Goal: Task Accomplishment & Management: Manage account settings

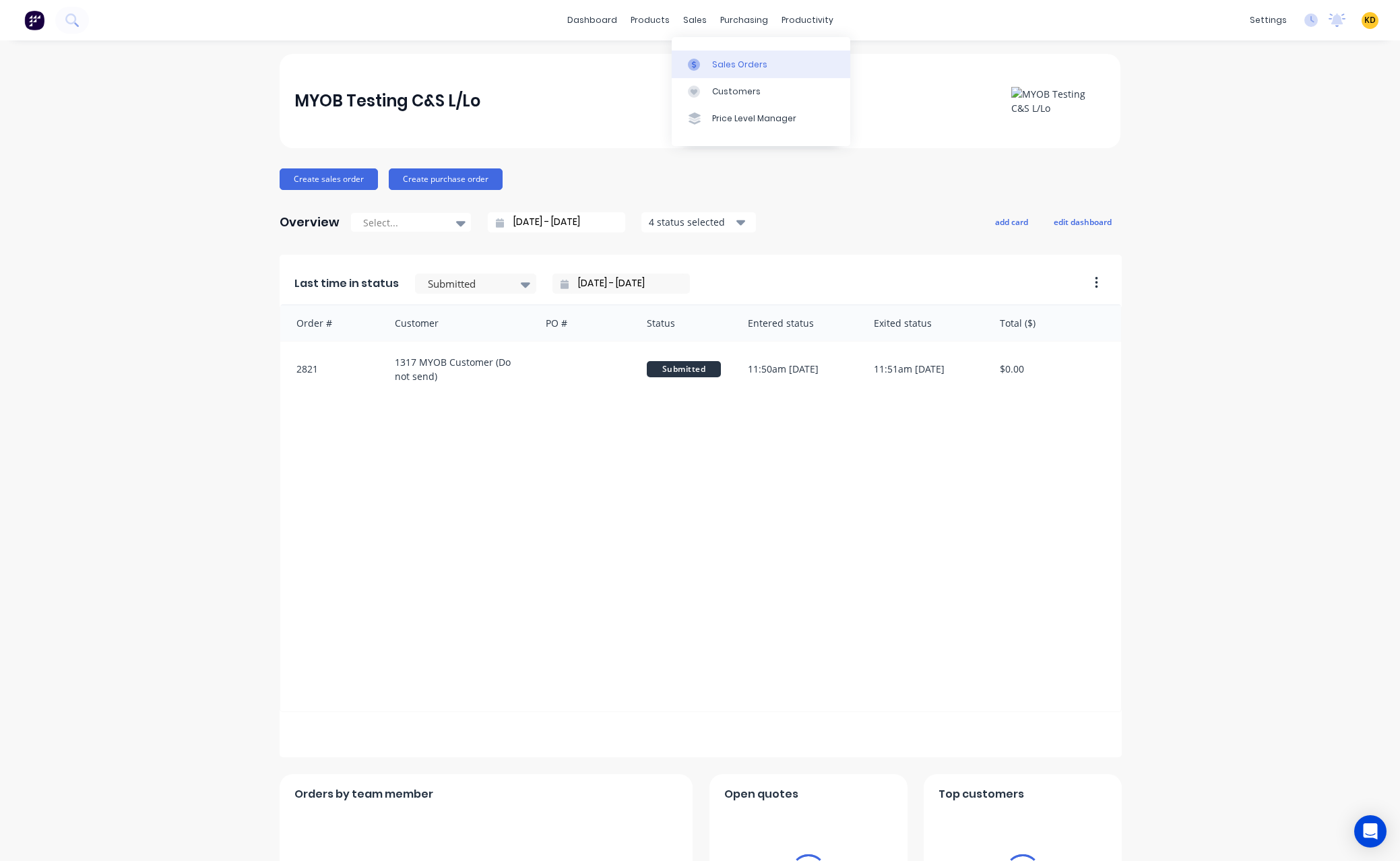
click at [724, 67] on div "Sales Orders" at bounding box center [740, 65] width 56 height 12
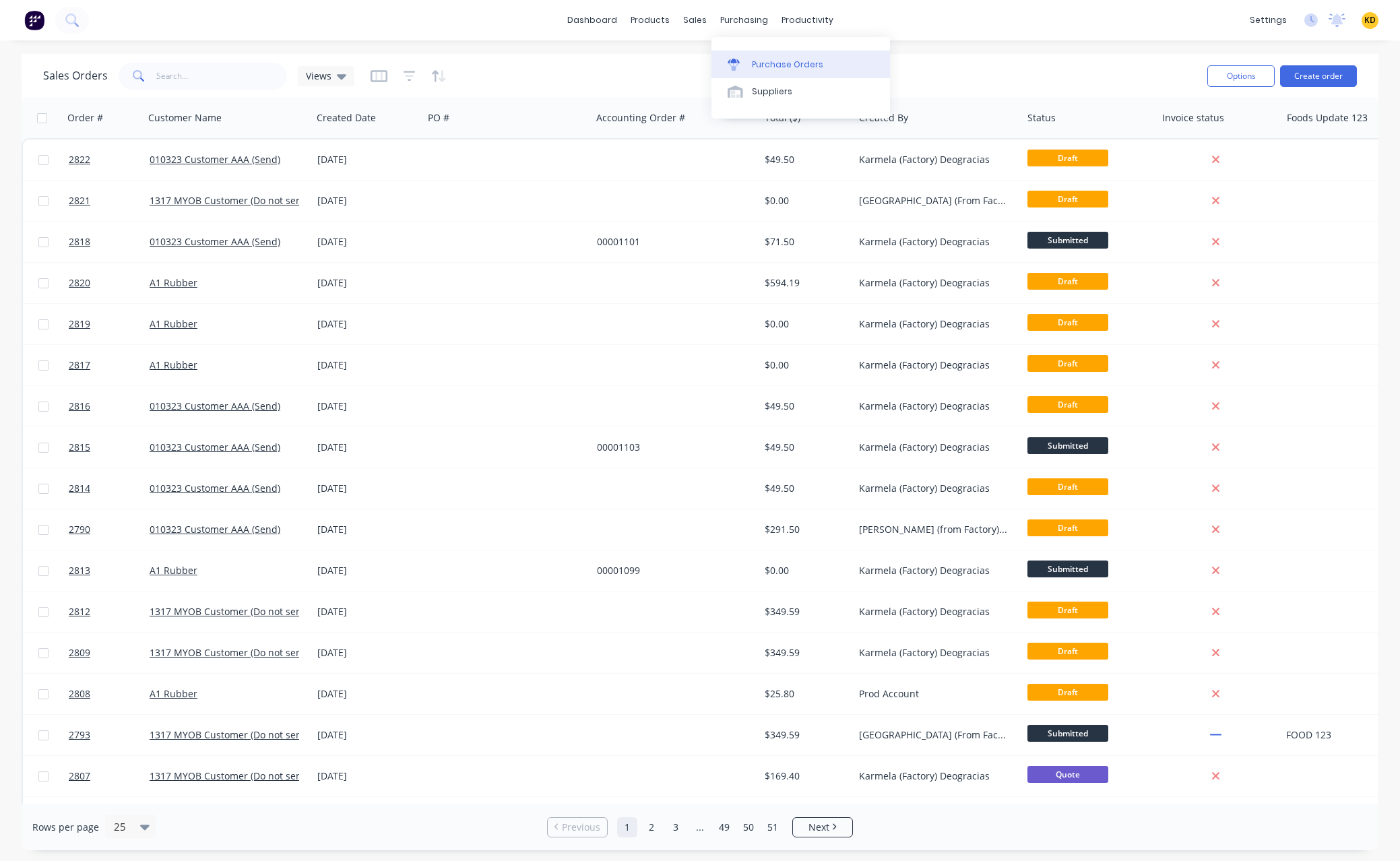
click at [775, 63] on div "Purchase Orders" at bounding box center [787, 65] width 72 height 12
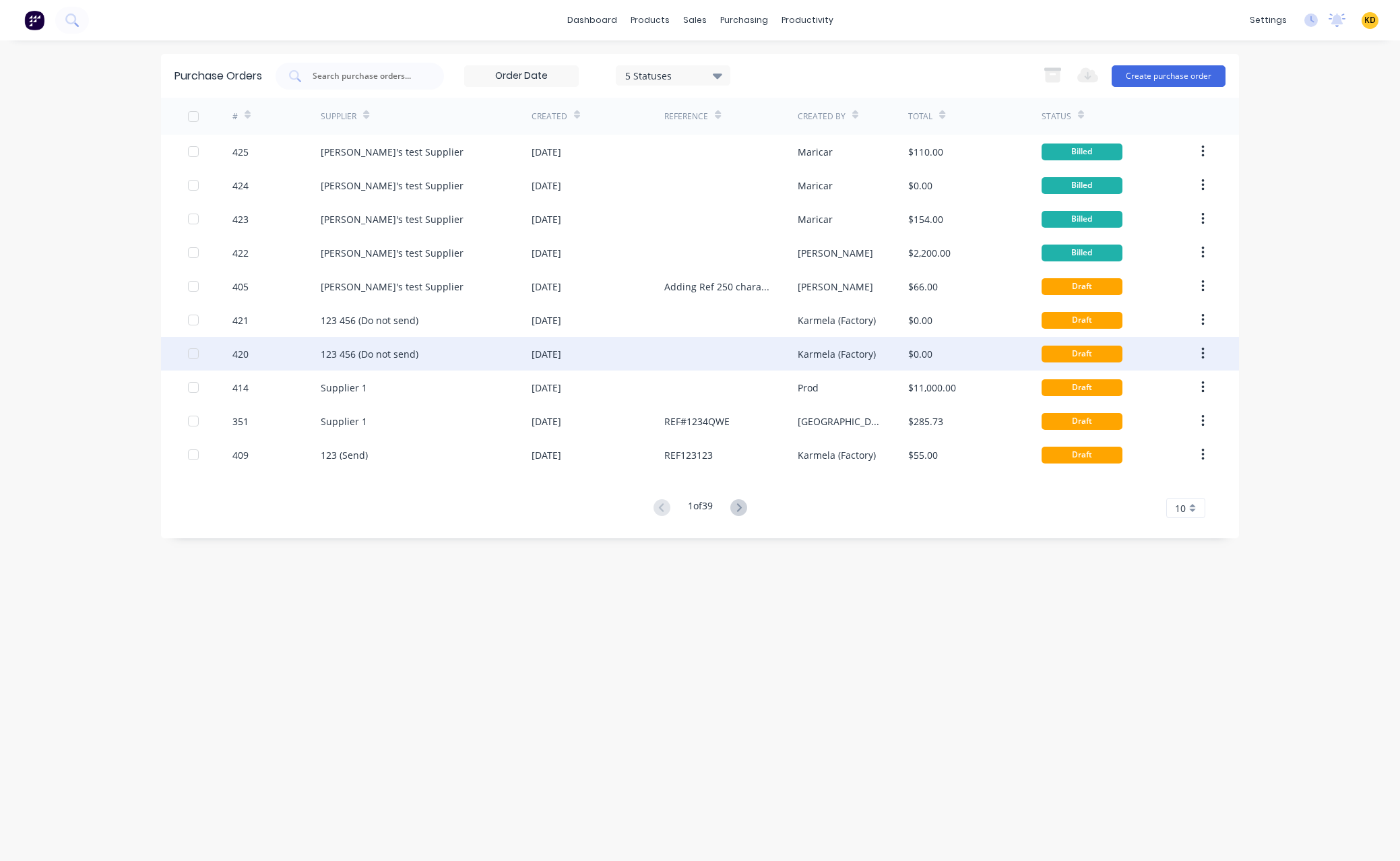
click at [904, 682] on div "Purchase Orders 5 Statuses 5 Statuses Export to Excel (XLSX) Create purchase or…" at bounding box center [700, 450] width 1078 height 794
click at [1206, 355] on button "button" at bounding box center [1203, 353] width 32 height 24
click at [1178, 420] on div "Duplicate" at bounding box center [1154, 416] width 104 height 19
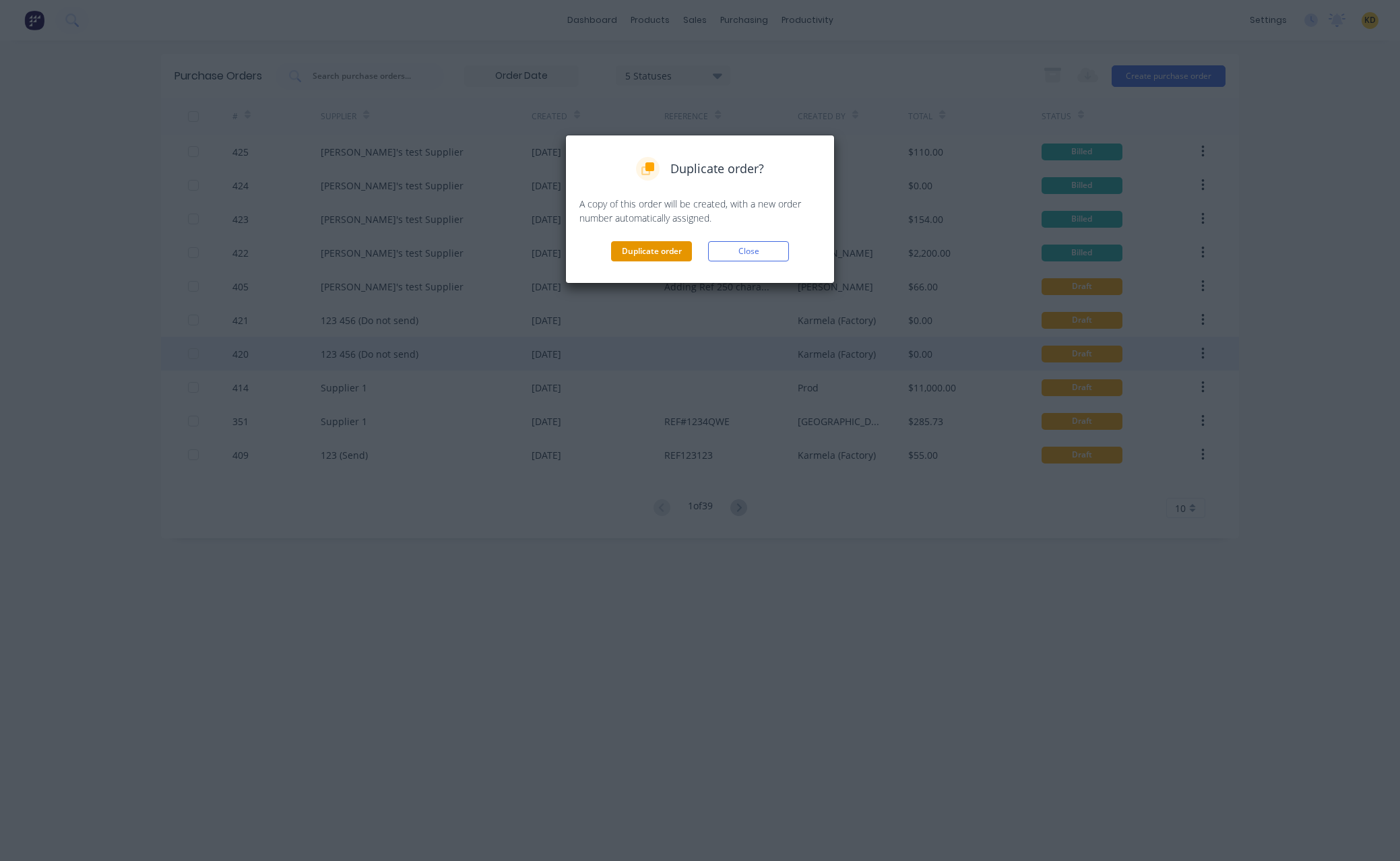
click at [648, 247] on button "Duplicate order" at bounding box center [652, 252] width 81 height 20
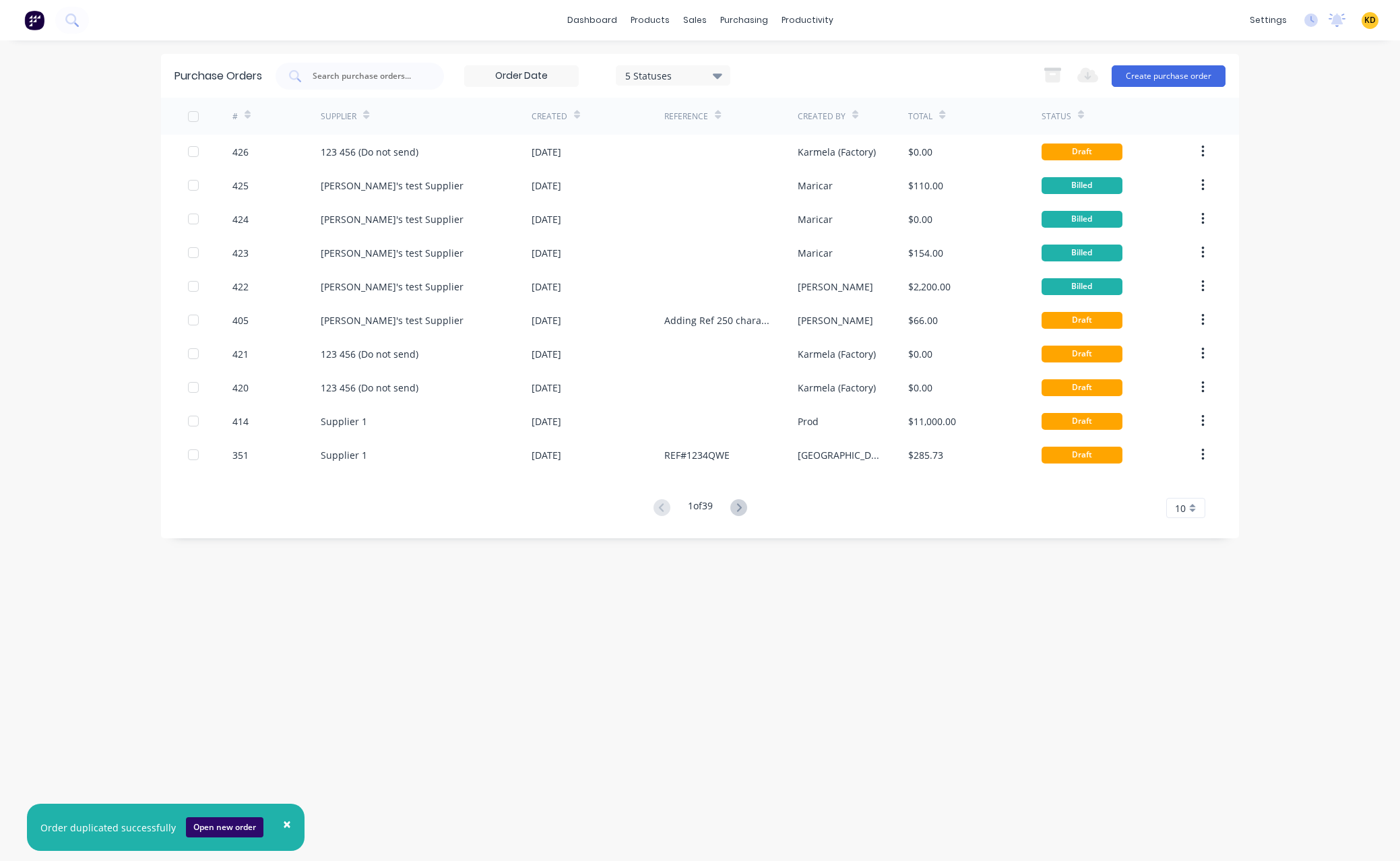
click at [216, 828] on button "Open new order" at bounding box center [225, 827] width 77 height 20
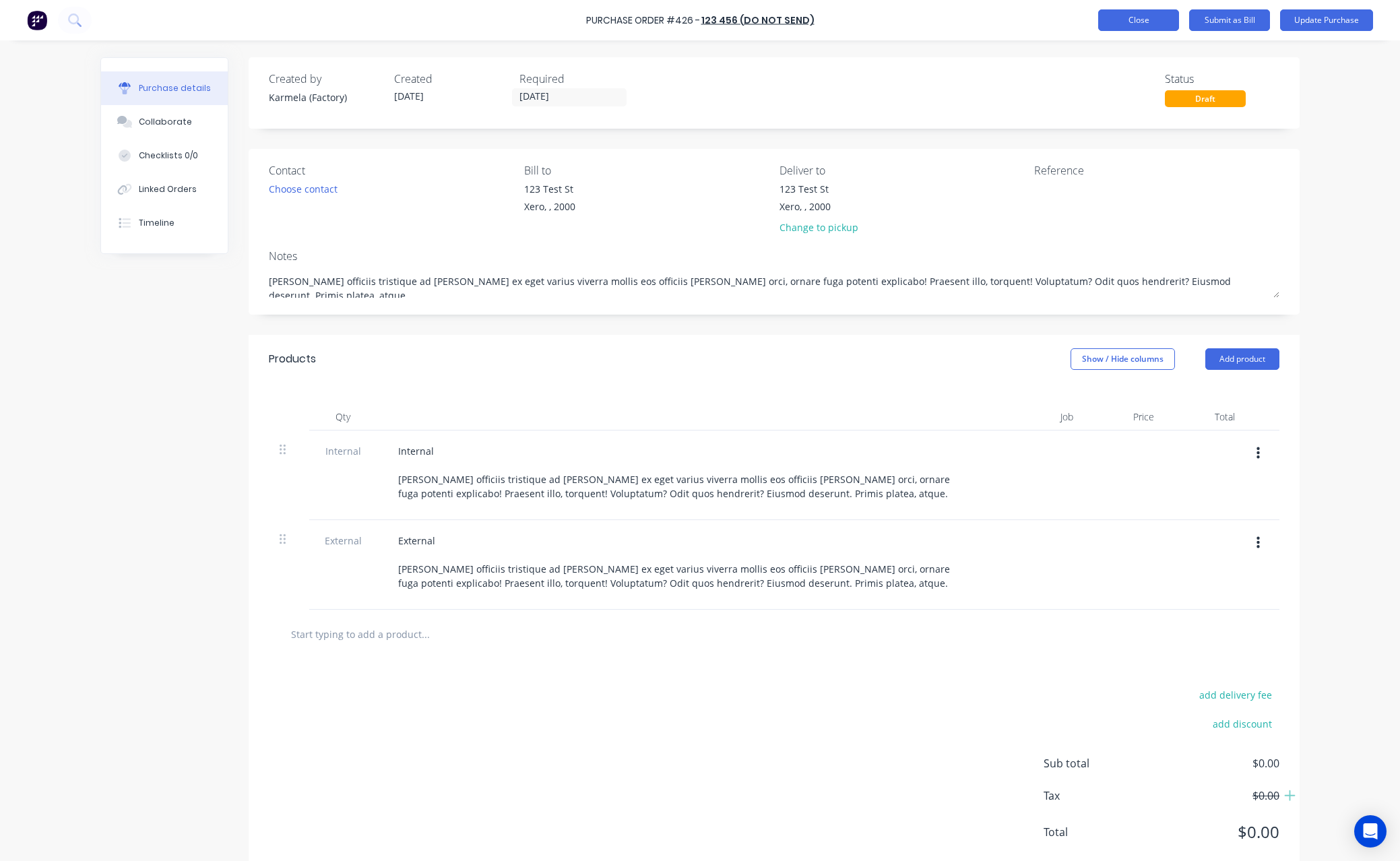
type textarea "x"
click at [1157, 14] on button "Close" at bounding box center [1139, 20] width 81 height 22
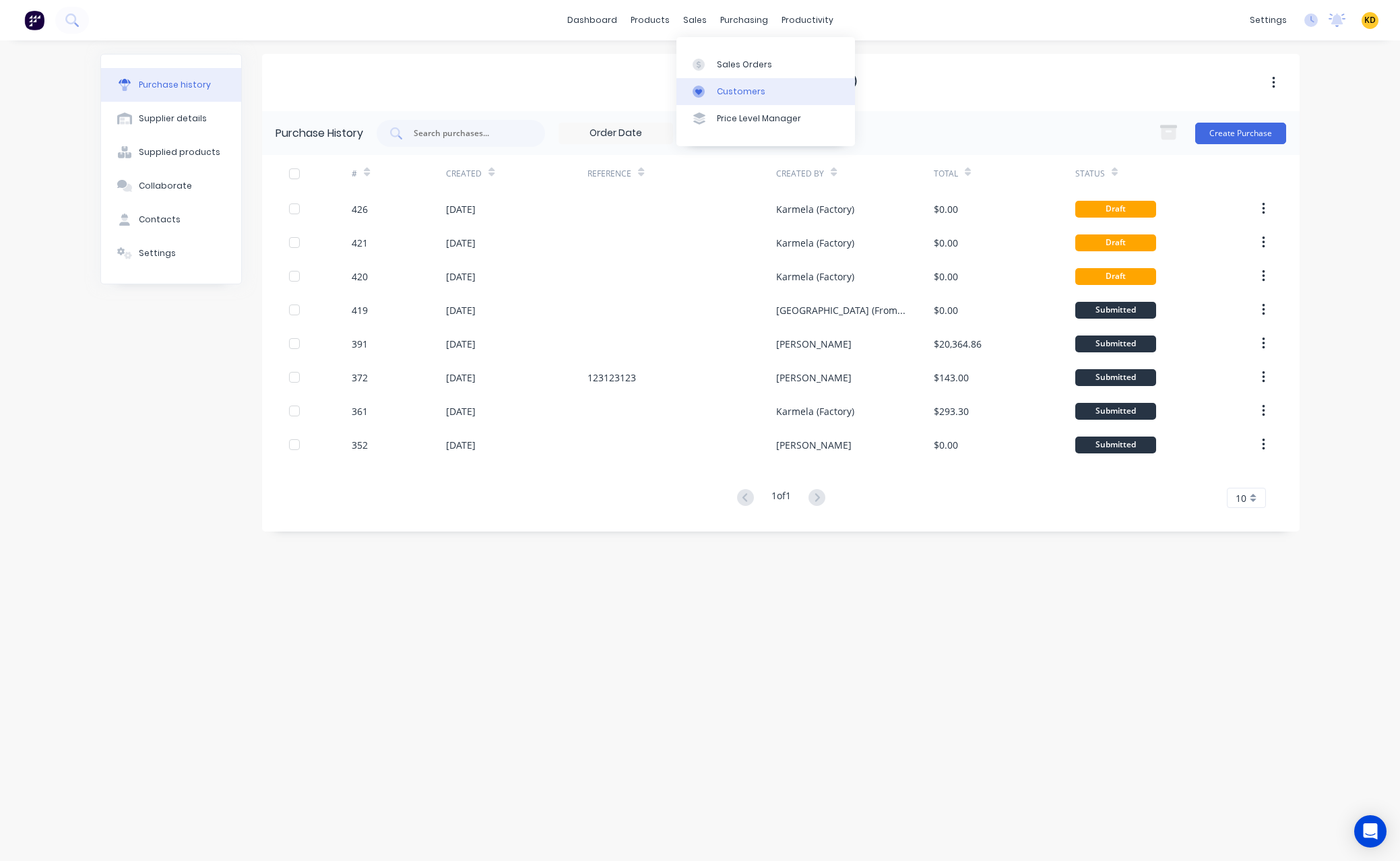
click at [727, 93] on div "Customers" at bounding box center [742, 92] width 49 height 12
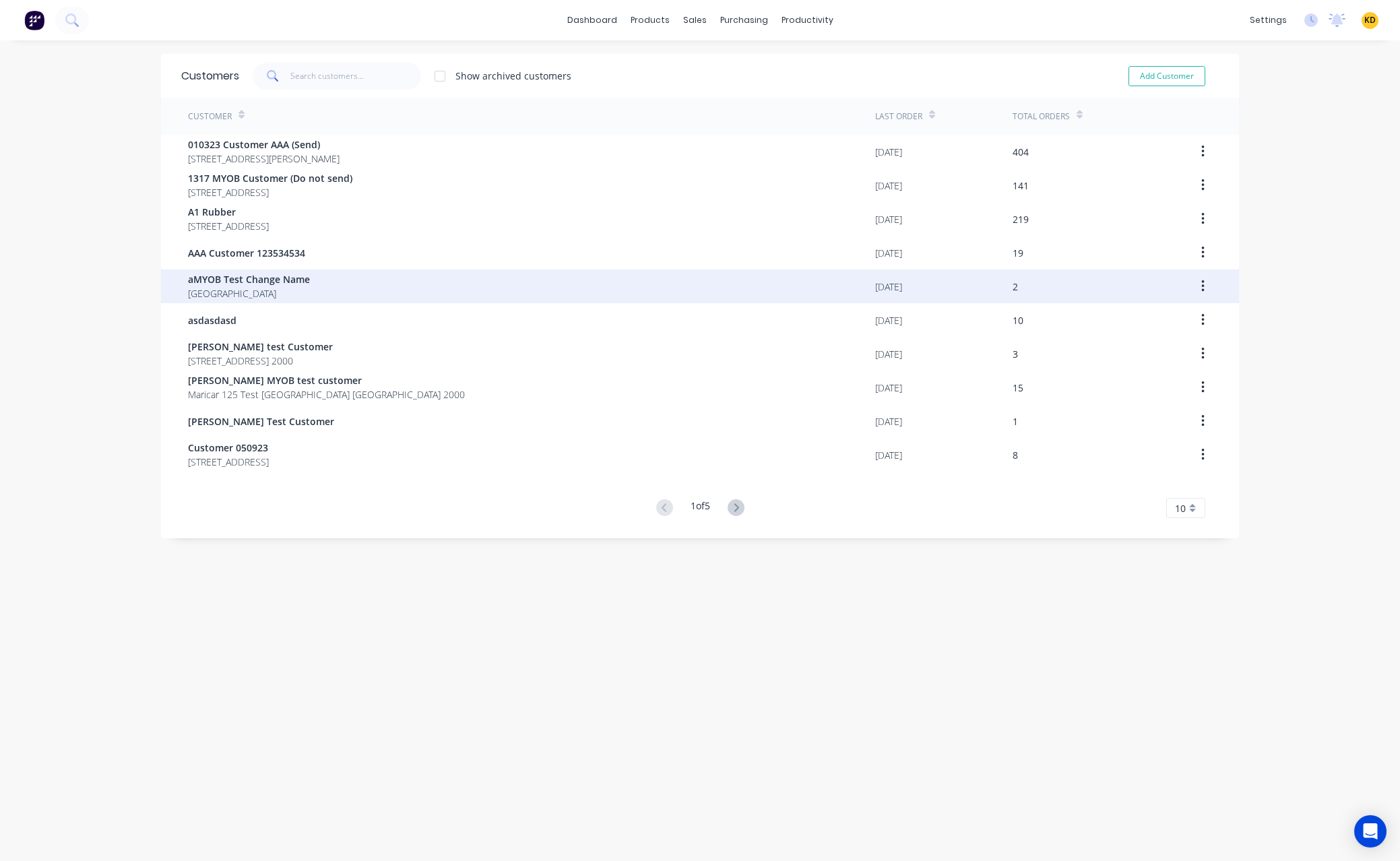
click at [269, 294] on span "Australia" at bounding box center [248, 293] width 122 height 14
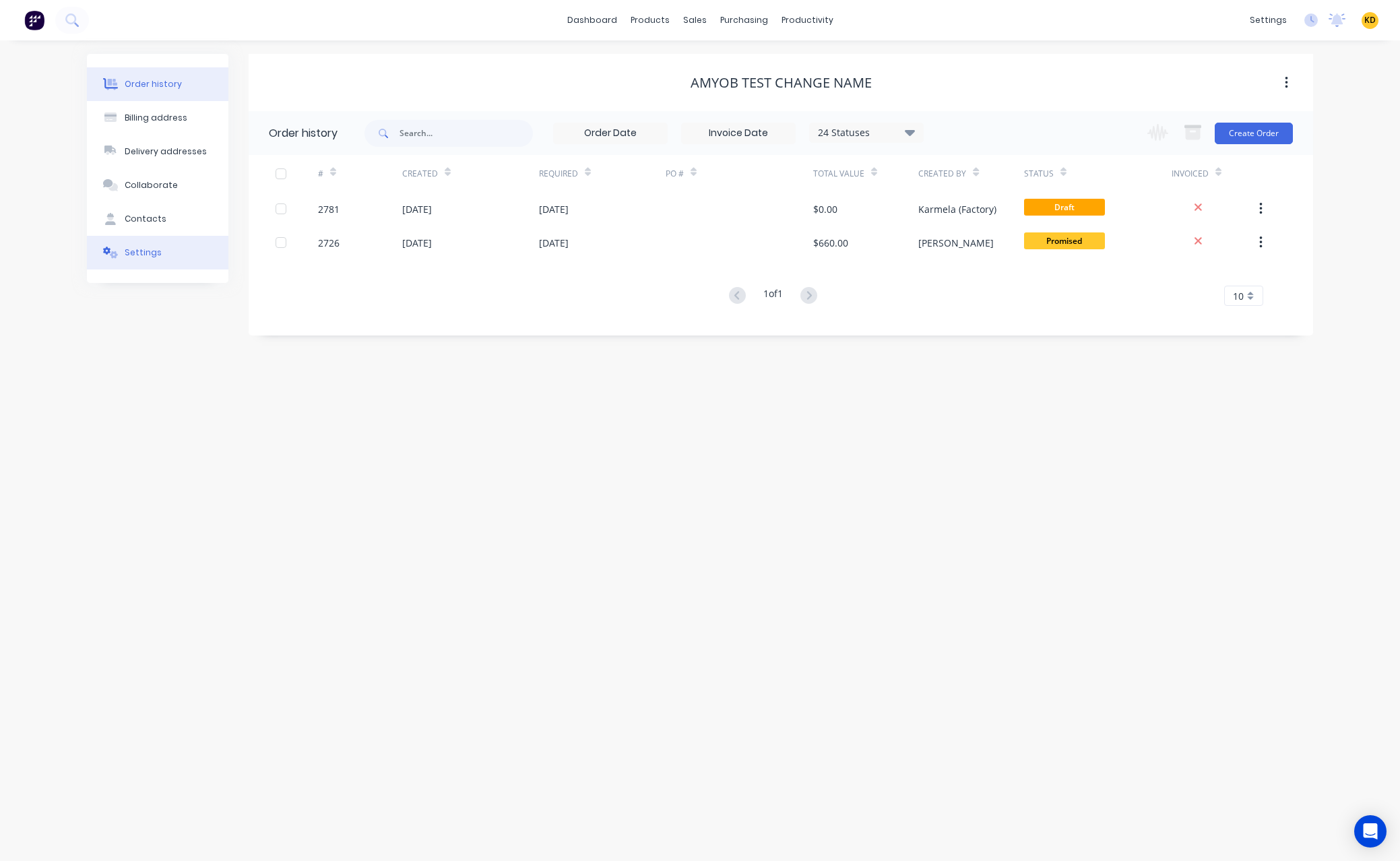
click at [114, 263] on button "Settings" at bounding box center [157, 252] width 141 height 34
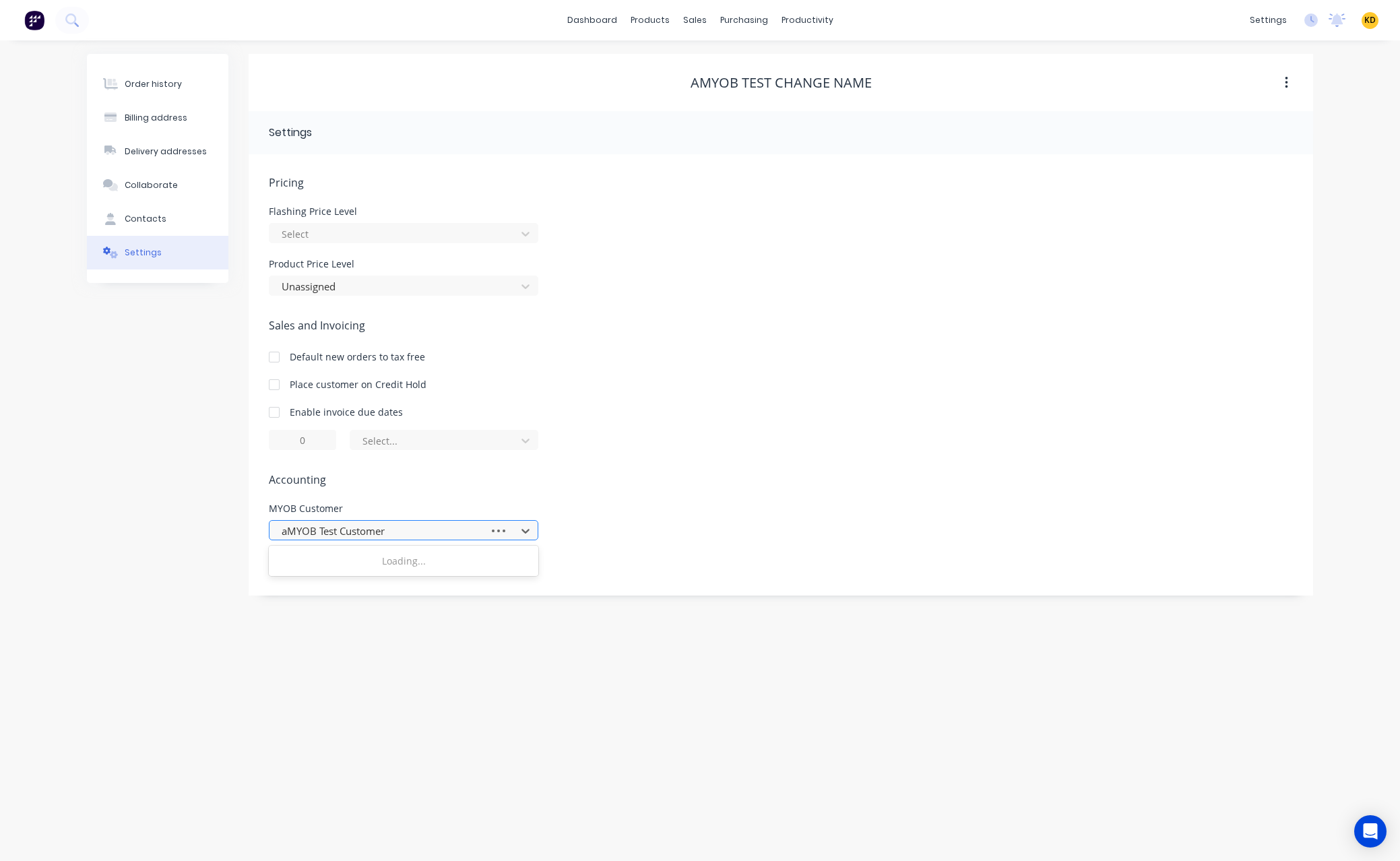
click at [384, 534] on div at bounding box center [381, 531] width 202 height 17
click at [389, 554] on div "No customer" at bounding box center [403, 561] width 269 height 25
click at [819, 474] on span "Accounting" at bounding box center [780, 479] width 1025 height 16
click at [175, 89] on div "Order history" at bounding box center [153, 84] width 57 height 12
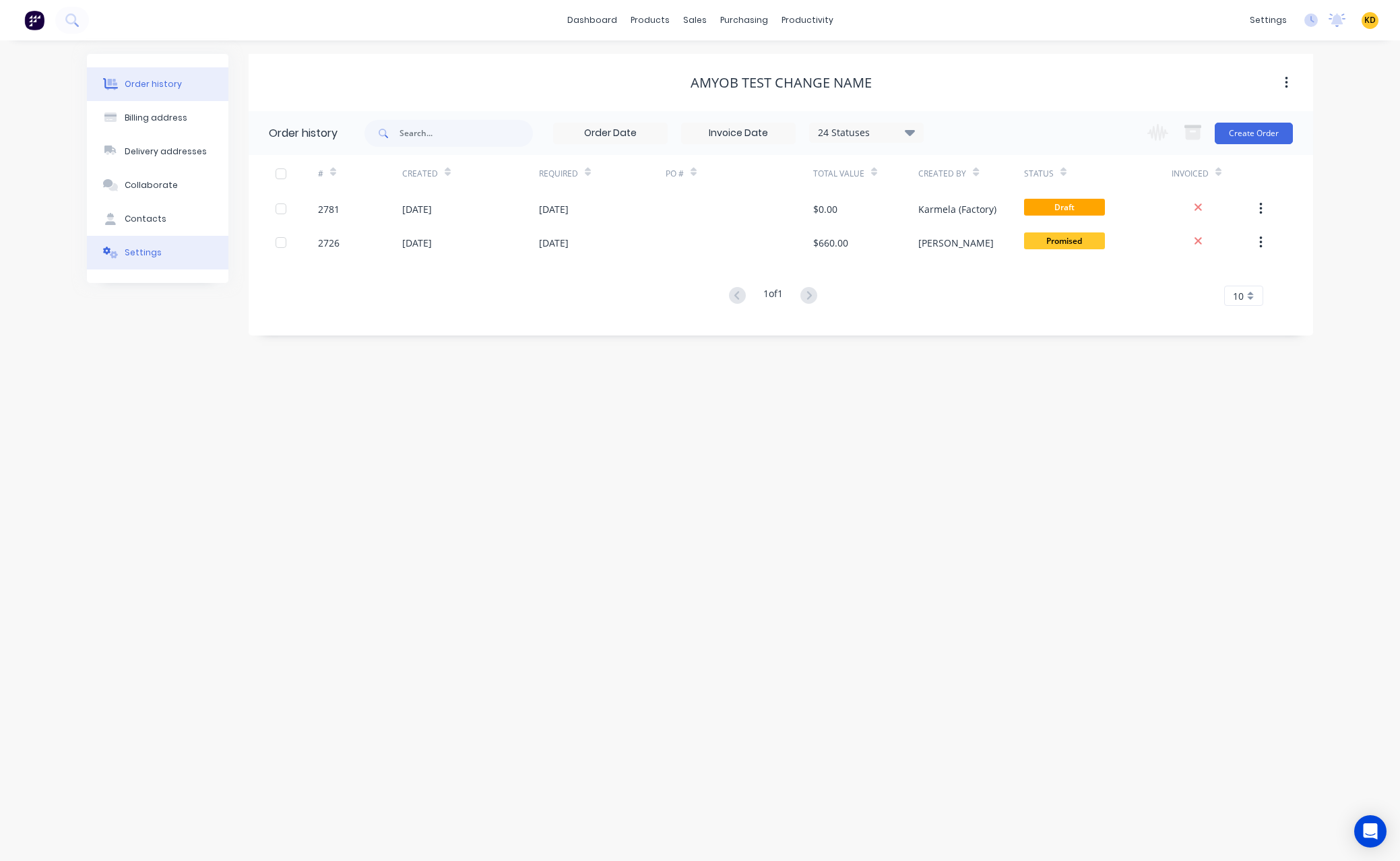
click at [166, 257] on button "Settings" at bounding box center [157, 252] width 141 height 34
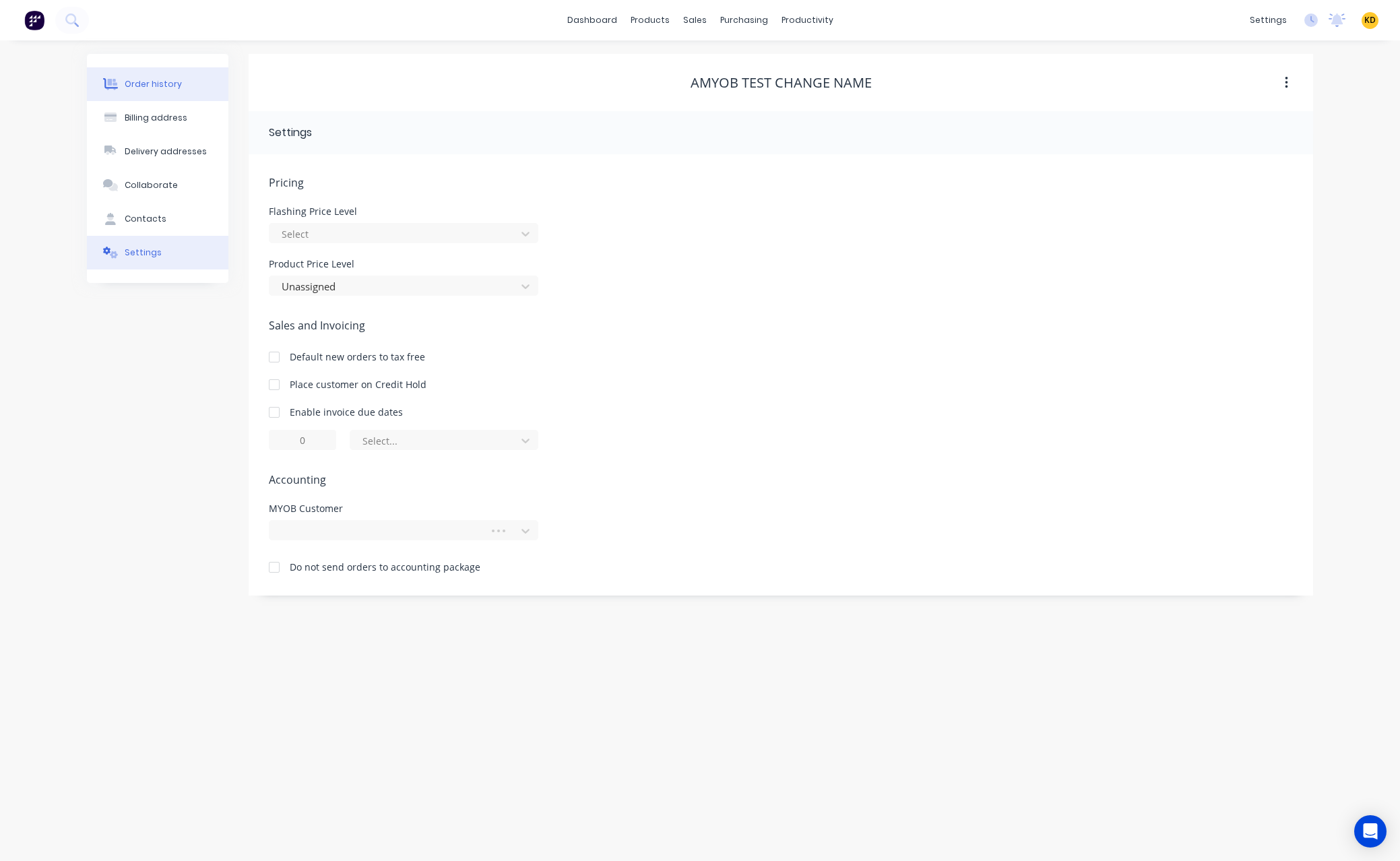
click at [157, 82] on div "Order history" at bounding box center [153, 84] width 57 height 12
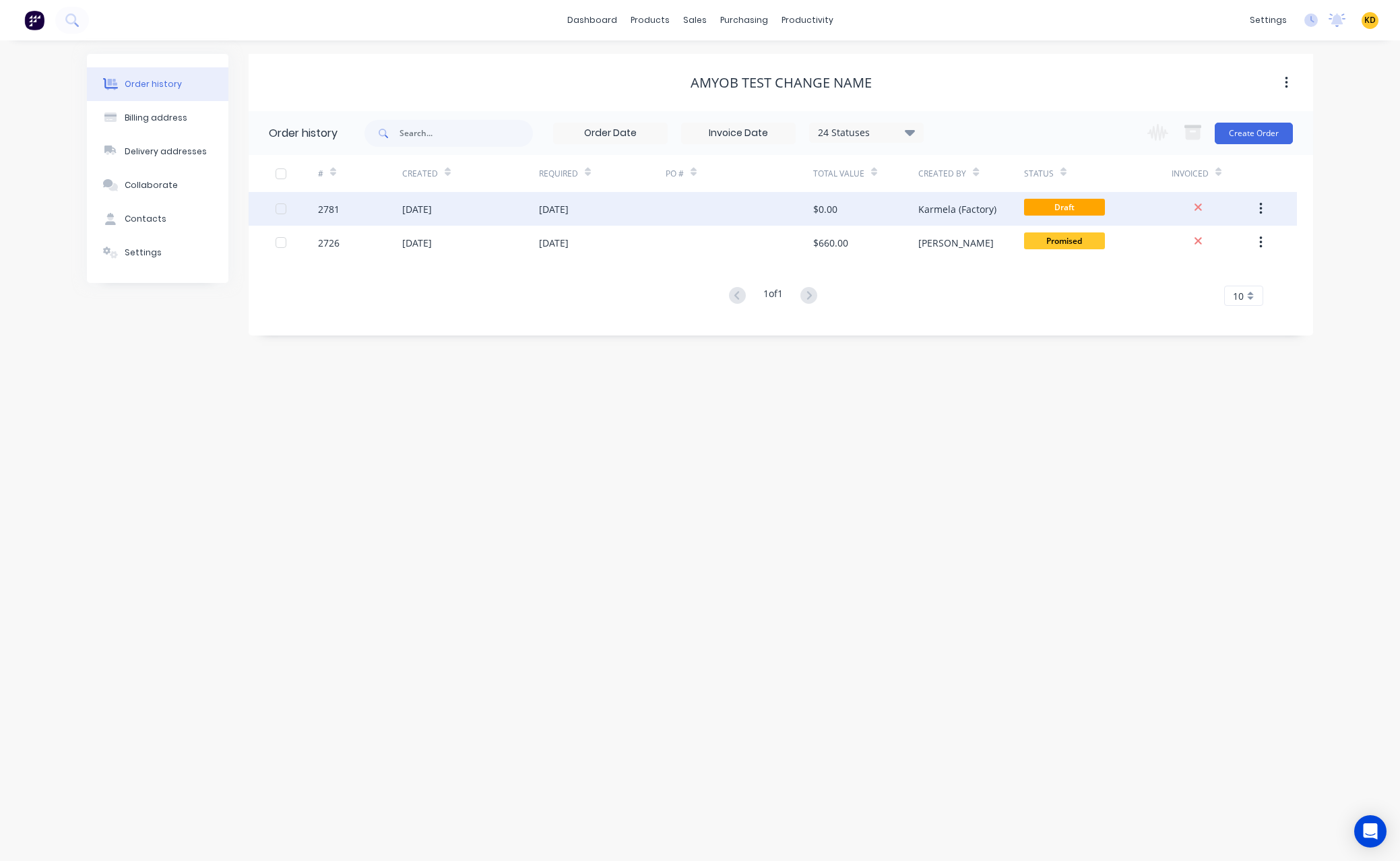
drag, startPoint x: 1054, startPoint y: 254, endPoint x: 1122, endPoint y: 212, distance: 79.9
click at [1122, 212] on div "Draft" at bounding box center [1098, 209] width 147 height 34
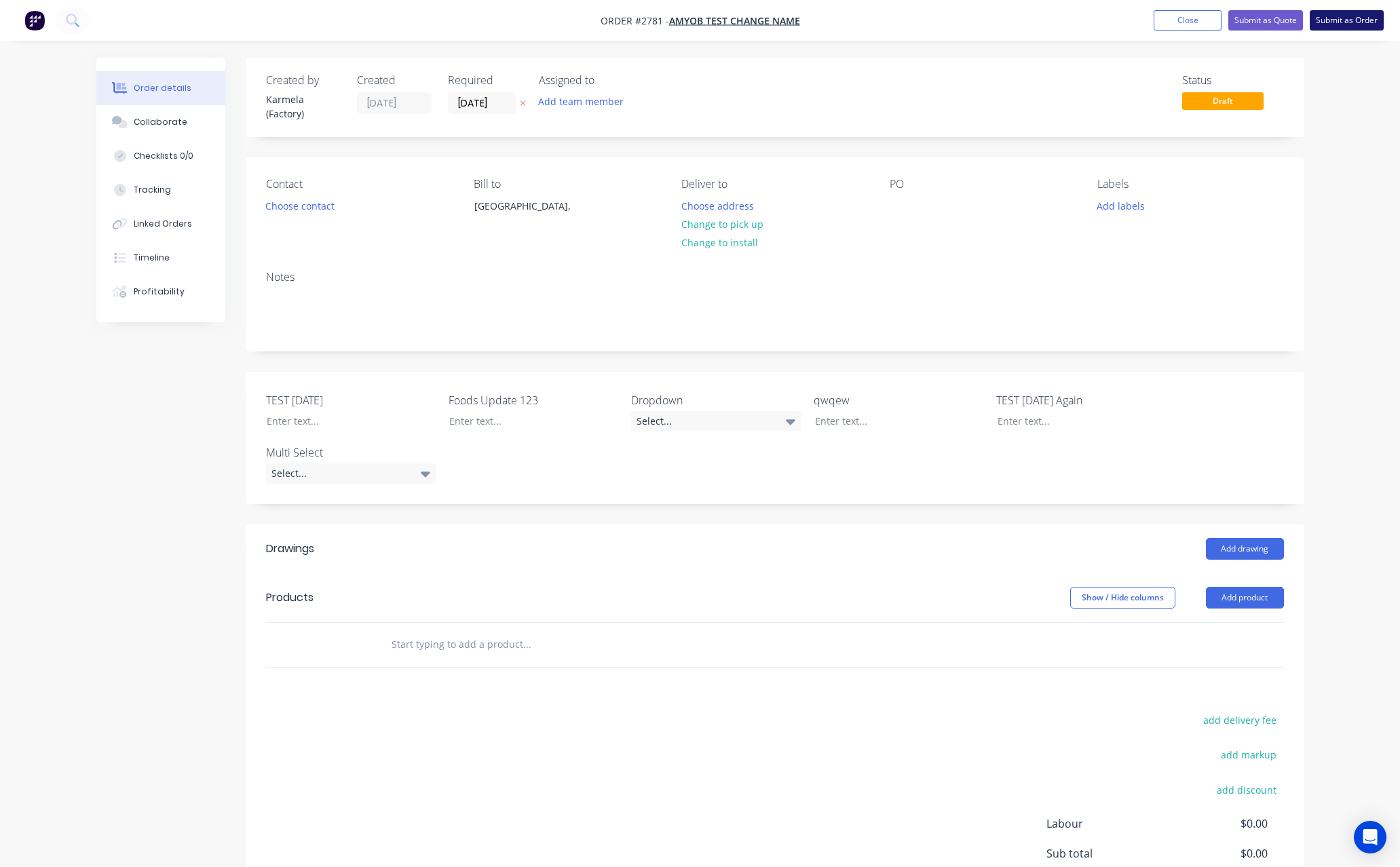
click at [1329, 25] on button "Submit as Order" at bounding box center [1347, 20] width 74 height 20
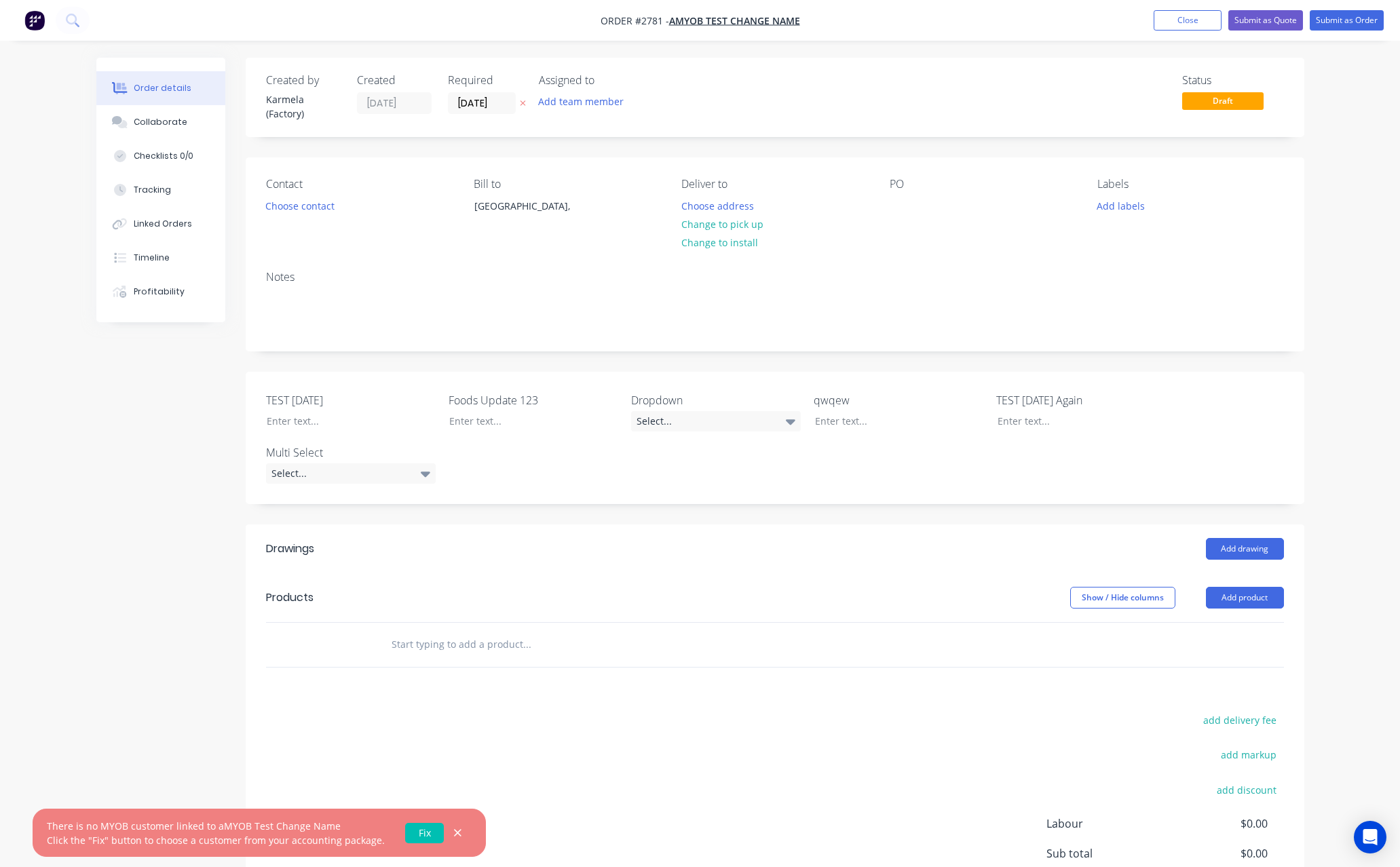
drag, startPoint x: 68, startPoint y: 825, endPoint x: 206, endPoint y: 850, distance: 140.2
click at [206, 850] on div "There is no MYOB customer linked to aMYOB Test Change Name Click the "Fix" butt…" at bounding box center [259, 832] width 454 height 48
click at [105, 633] on div "Created by Karmela (Factory) Created 05/08/25 Required 05/08/25 Assigned to Add…" at bounding box center [700, 536] width 1208 height 956
click at [420, 833] on link "Fix" at bounding box center [425, 833] width 39 height 20
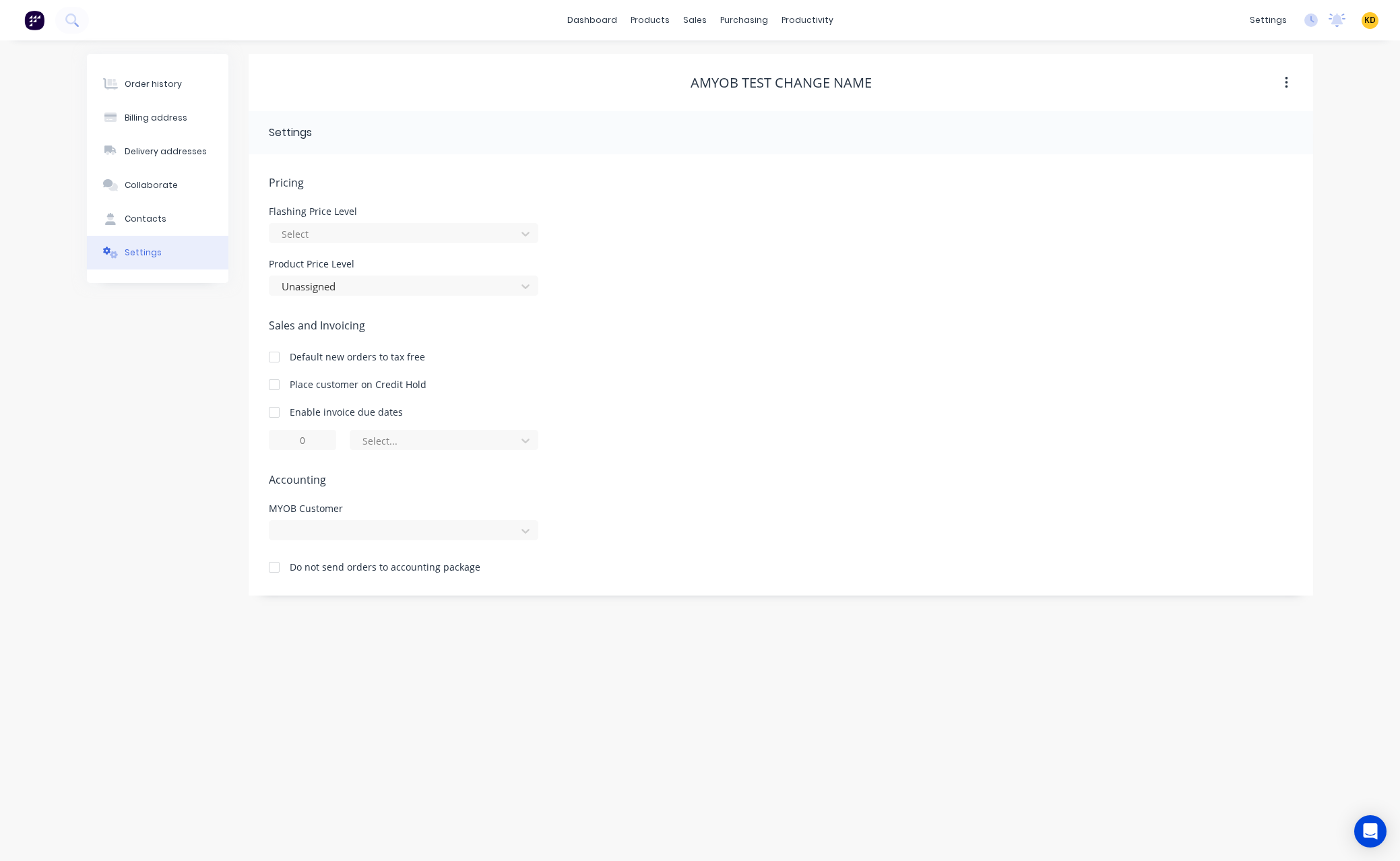
click at [116, 363] on div "Order history Billing address Delivery addresses Collaborate Contacts Settings" at bounding box center [157, 324] width 141 height 541
click at [164, 82] on div "Order history" at bounding box center [153, 84] width 57 height 12
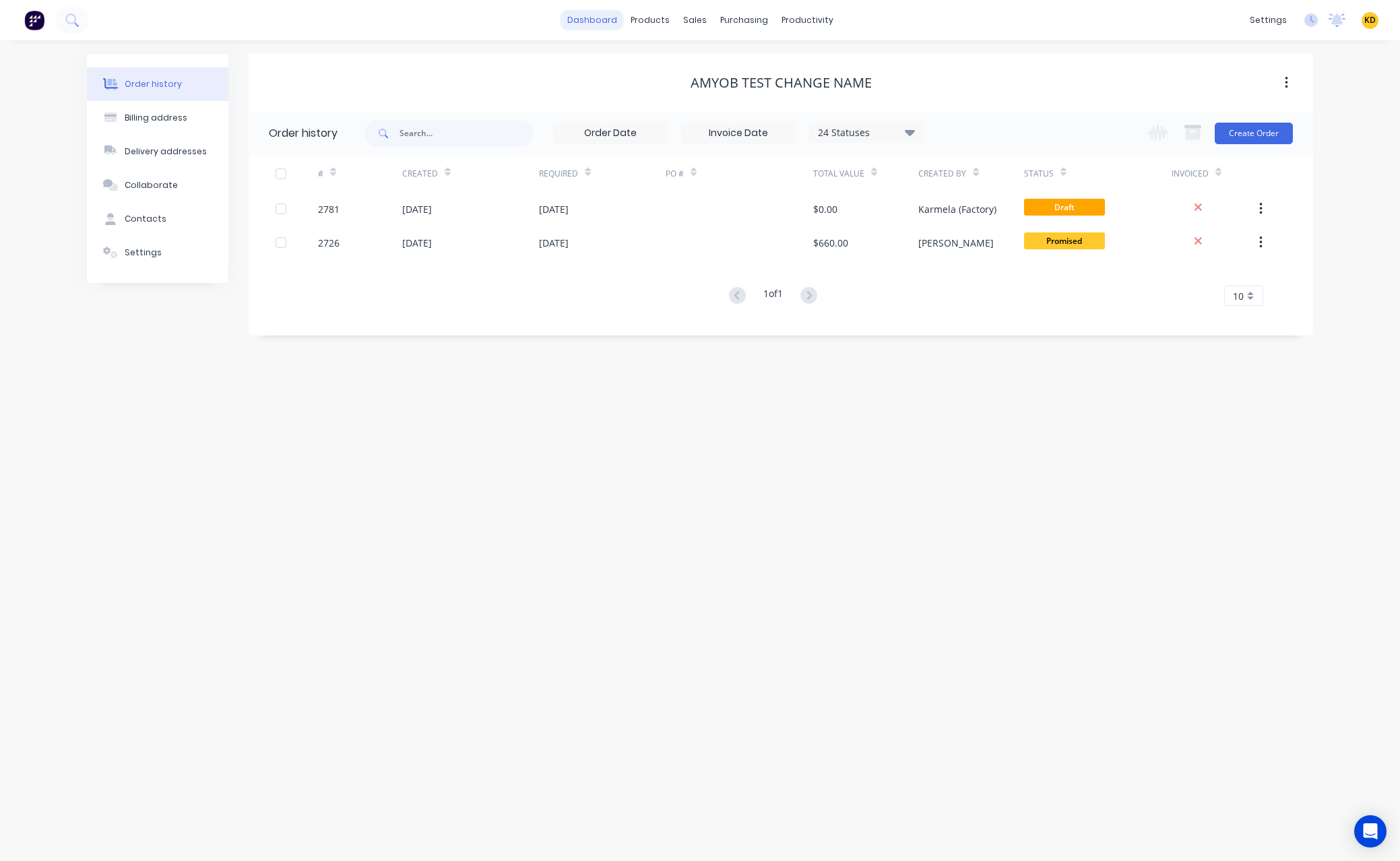
click at [604, 19] on link "dashboard" at bounding box center [592, 20] width 63 height 20
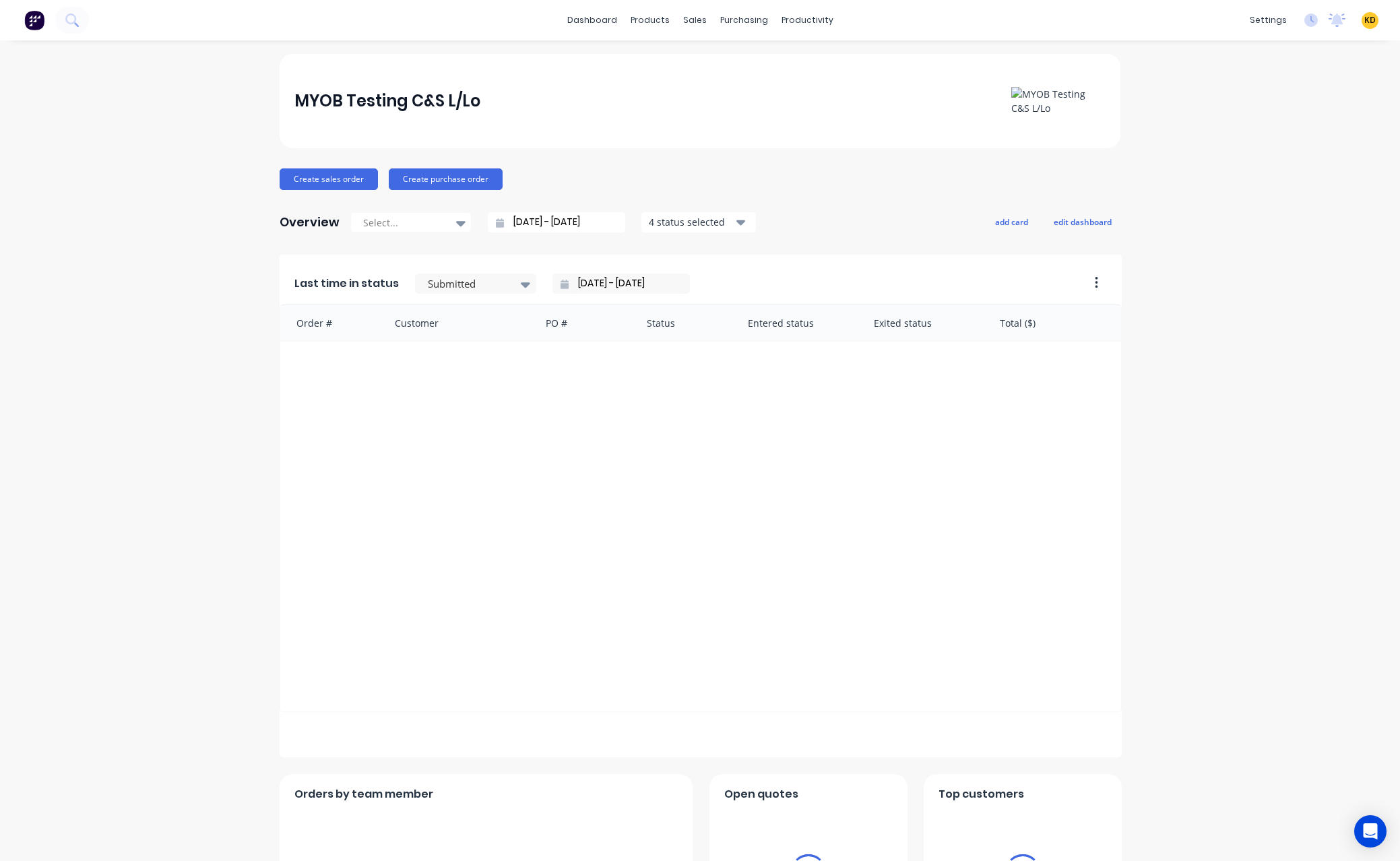
click at [1243, 170] on div "MYOB Testing C&S L/Lo Create sales order Create purchase order Overview Select.…" at bounding box center [700, 752] width 1400 height 1395
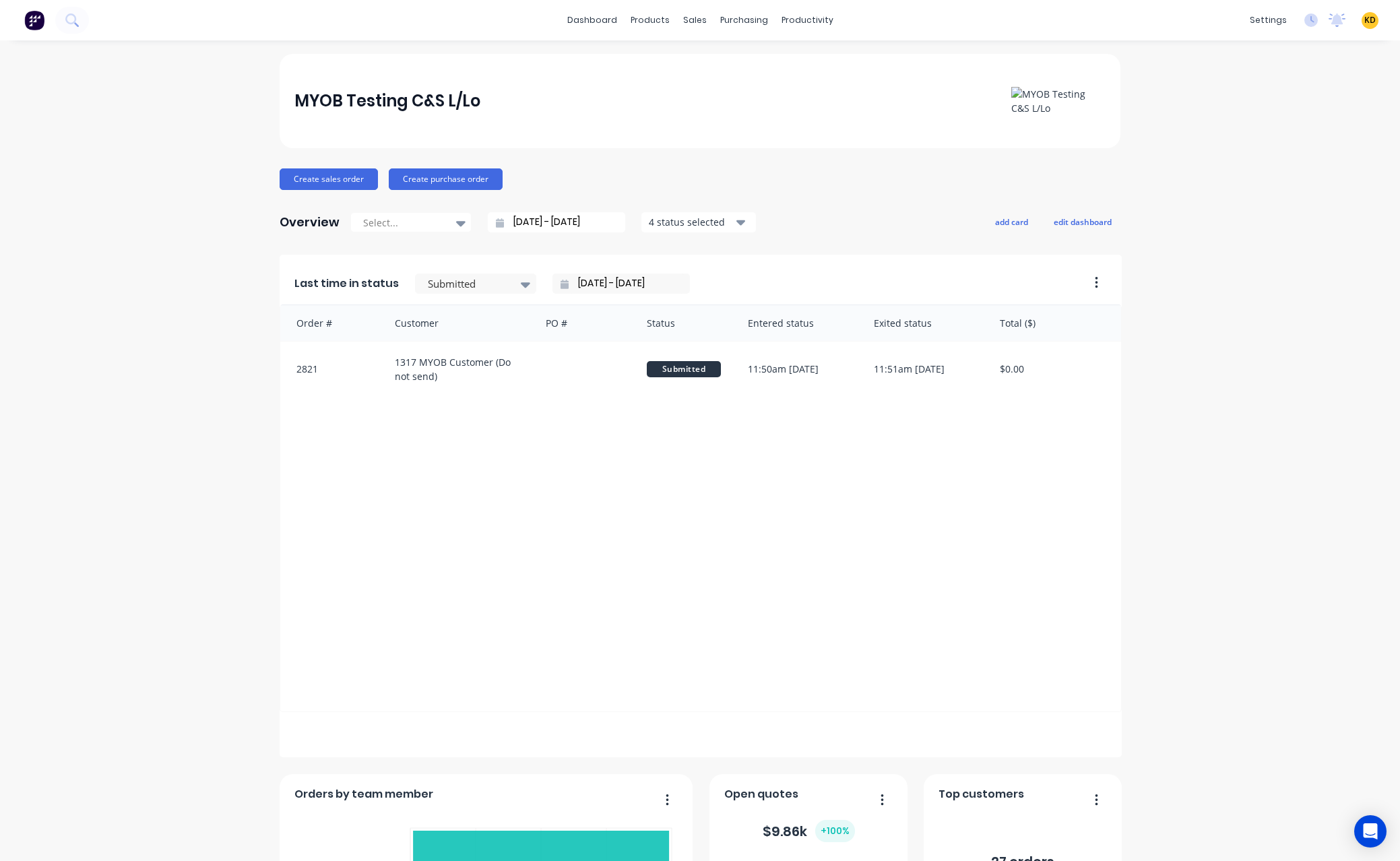
click at [205, 408] on div "MYOB Testing C&S L/Lo Create sales order Create purchase order Overview Select.…" at bounding box center [700, 752] width 1400 height 1395
click at [1250, 237] on div "MYOB Testing C&S L/Lo Create sales order Create purchase order Overview Select.…" at bounding box center [700, 752] width 1400 height 1395
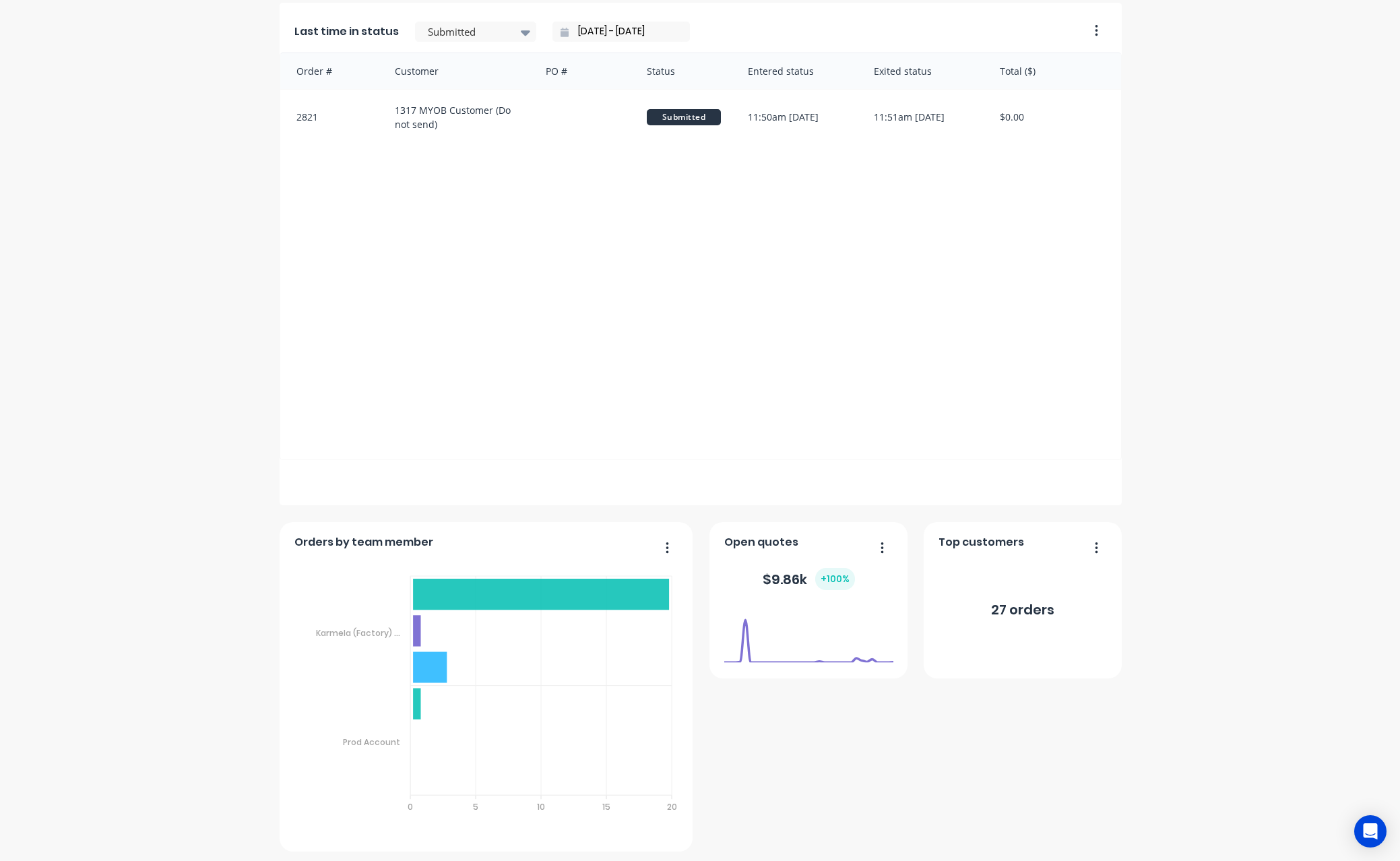
scroll to position [604, 0]
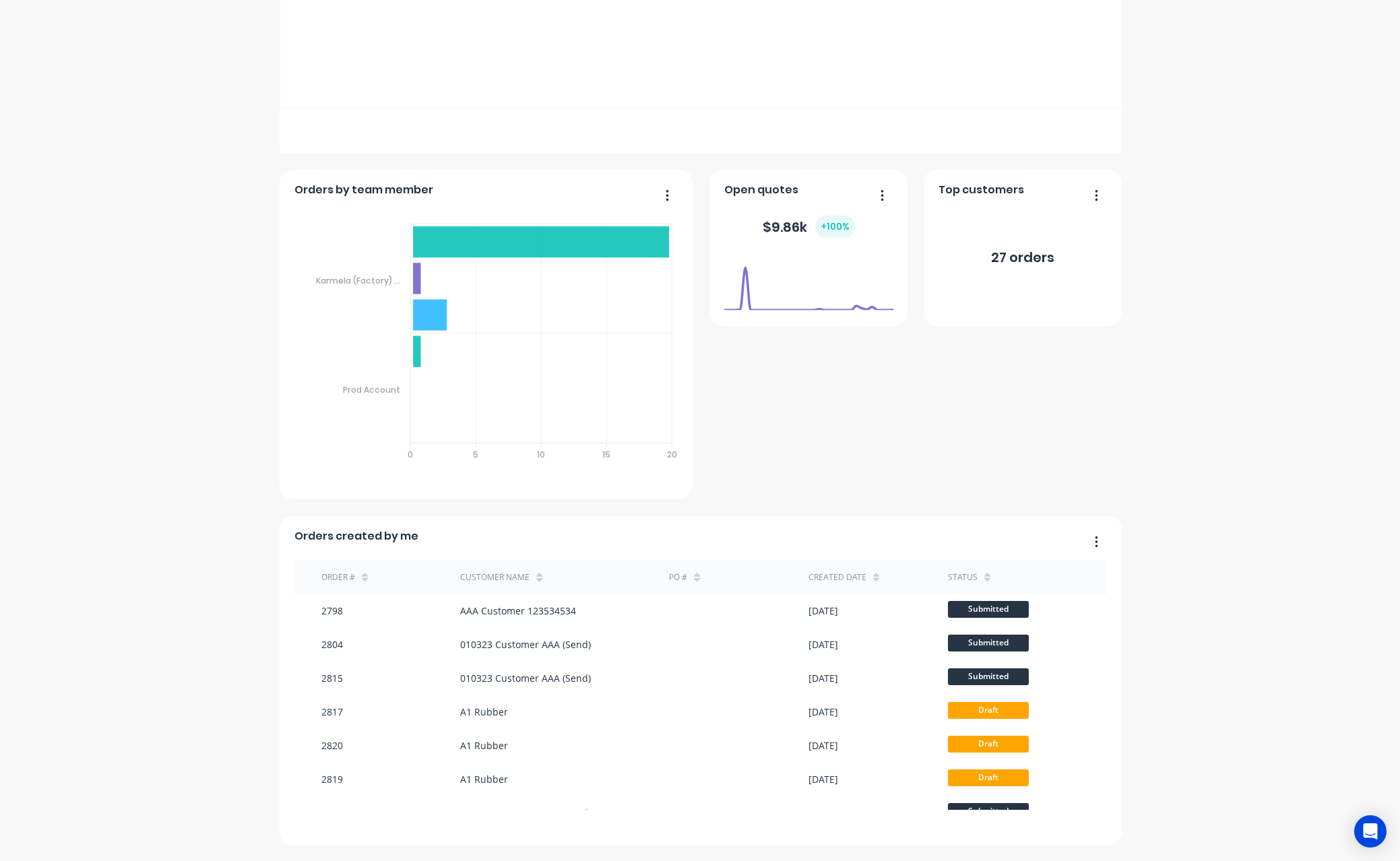
click at [1250, 254] on div "MYOB Testing C&S L/Lo Create sales order Create purchase order Overview Select.…" at bounding box center [700, 147] width 1400 height 1395
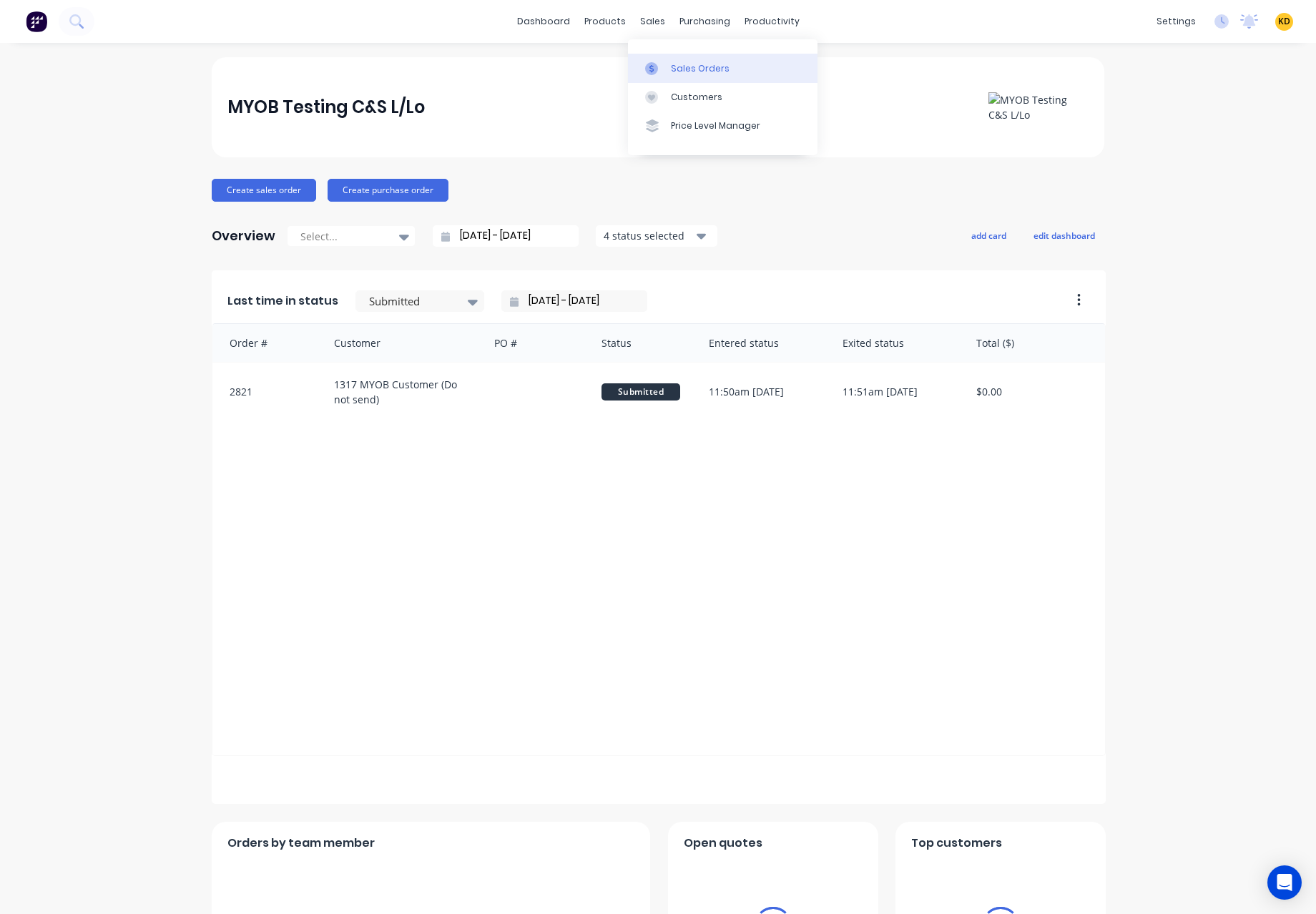
click at [668, 62] on link "Sales Orders" at bounding box center [723, 68] width 189 height 29
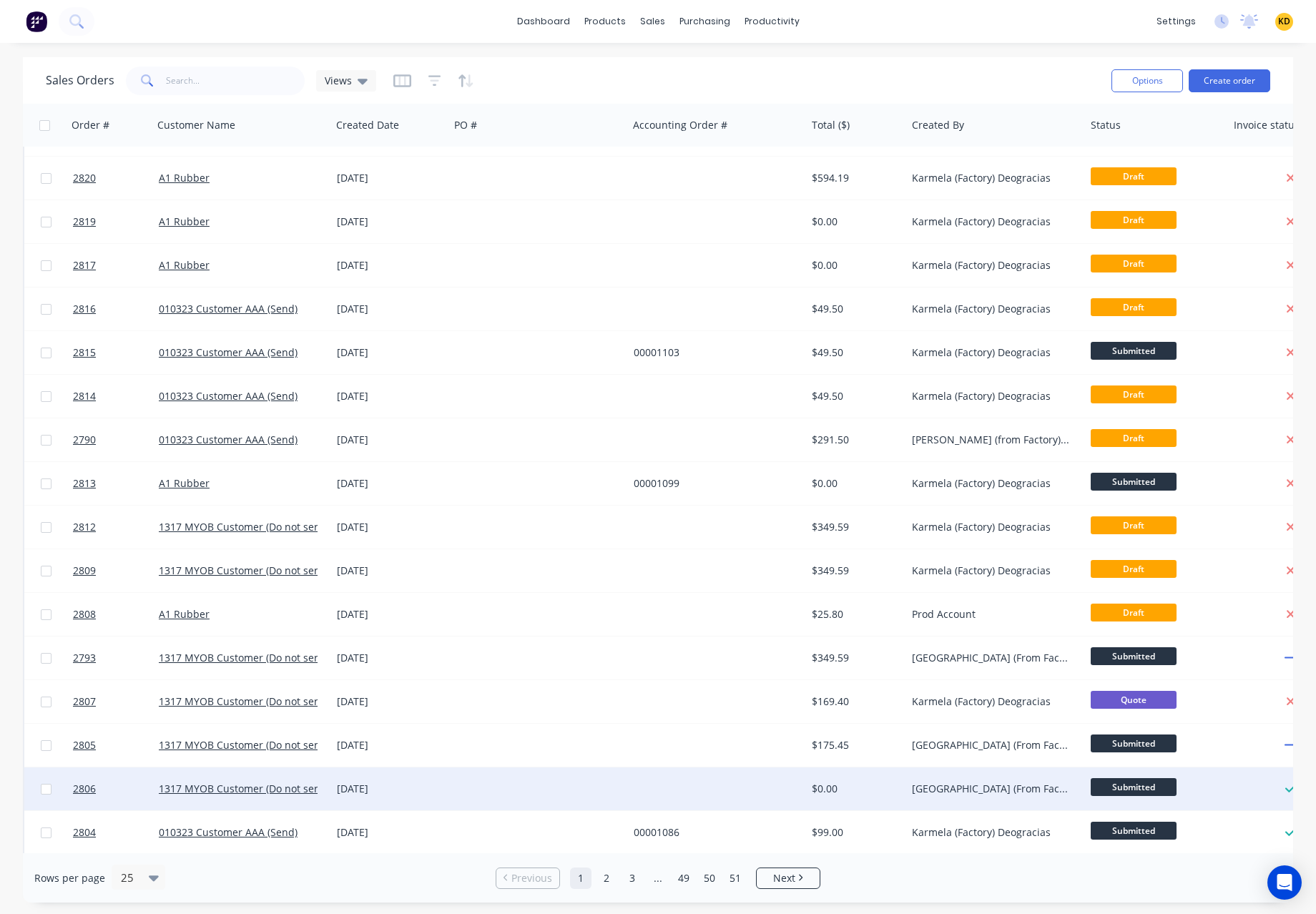
scroll to position [257, 0]
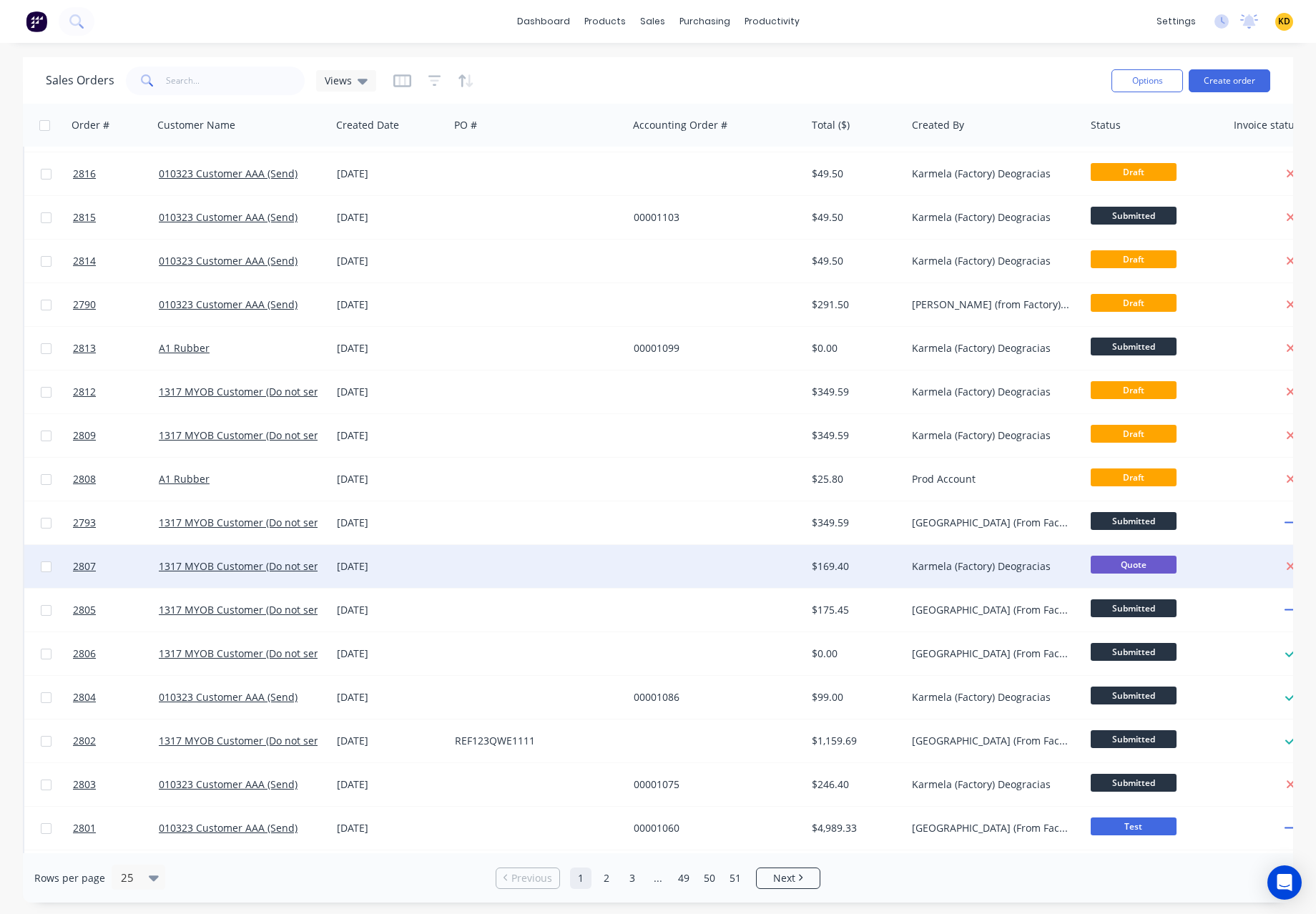
click at [1130, 569] on span "Quote" at bounding box center [1134, 565] width 86 height 18
click at [754, 566] on div at bounding box center [717, 566] width 179 height 43
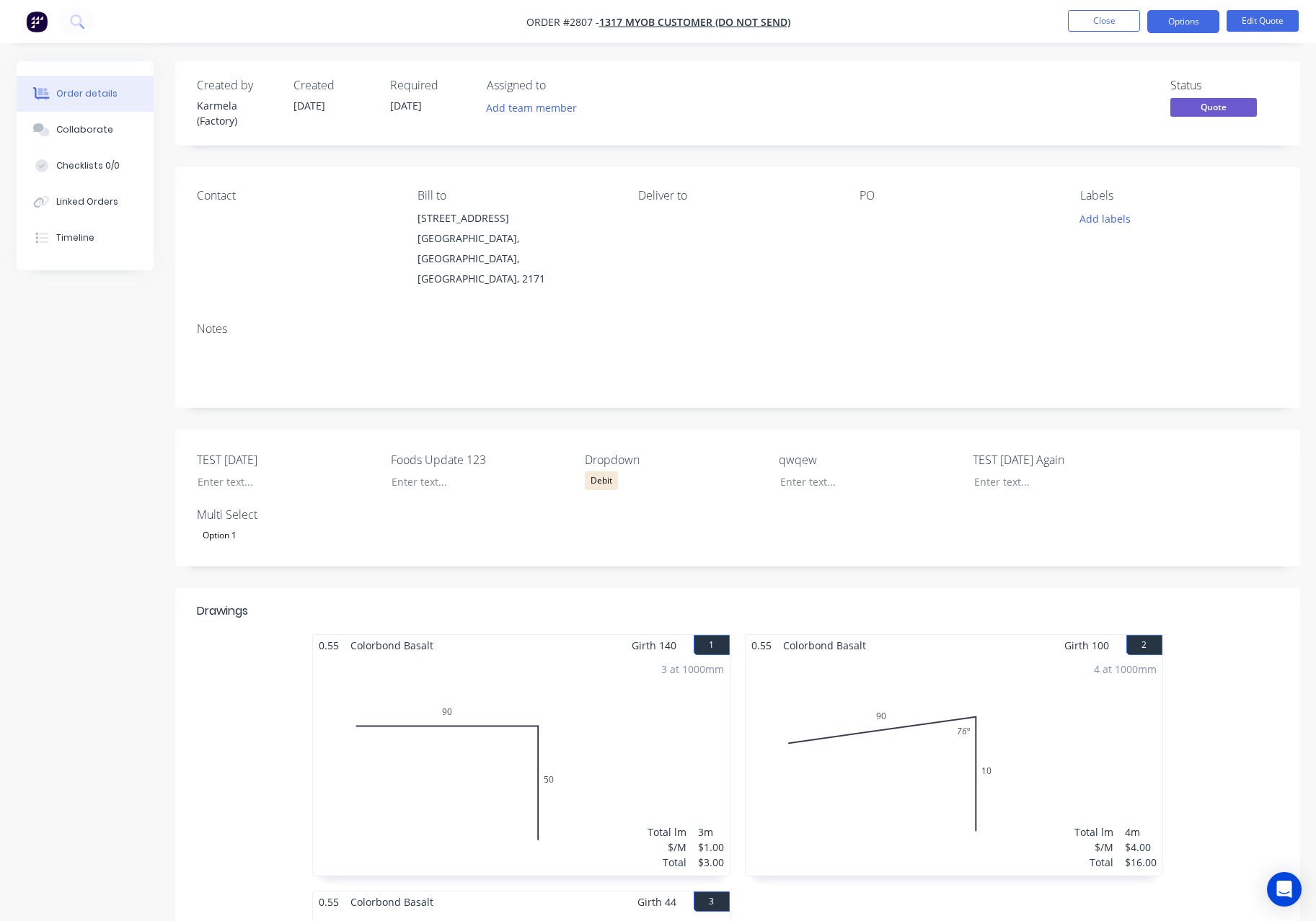
click at [1209, 104] on span "Quote" at bounding box center [1213, 107] width 86 height 18
click at [1206, 248] on div "Labels Add labels" at bounding box center [1178, 239] width 197 height 100
click at [1199, 105] on span "Quote" at bounding box center [1213, 107] width 86 height 18
click at [1057, 101] on div "Status Quote" at bounding box center [954, 103] width 648 height 50
click at [1287, 15] on button "Edit Quote" at bounding box center [1262, 21] width 72 height 22
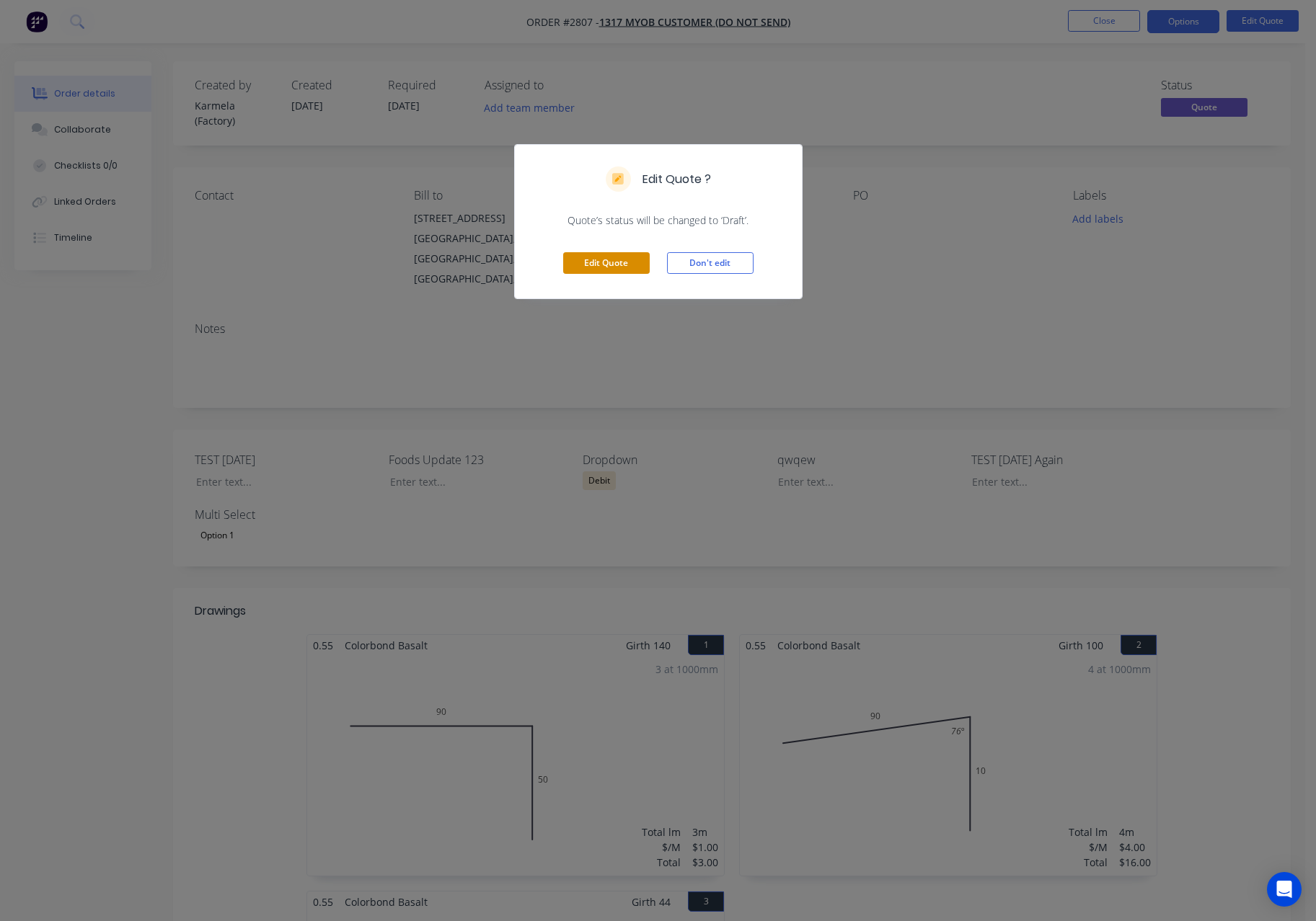
click at [601, 266] on button "Edit Quote" at bounding box center [606, 263] width 86 height 22
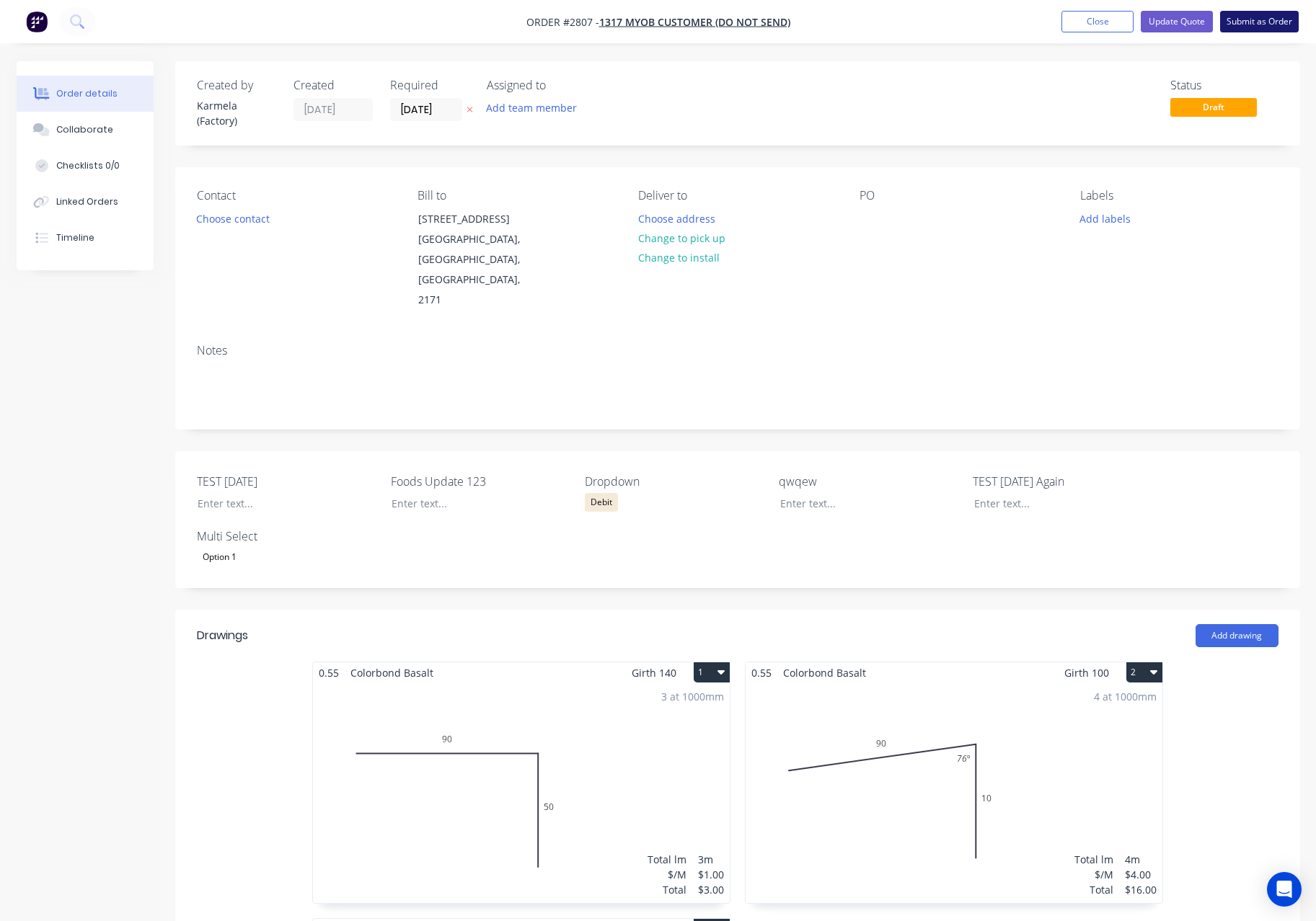
click at [1254, 20] on button "Submit as Order" at bounding box center [1258, 22] width 78 height 22
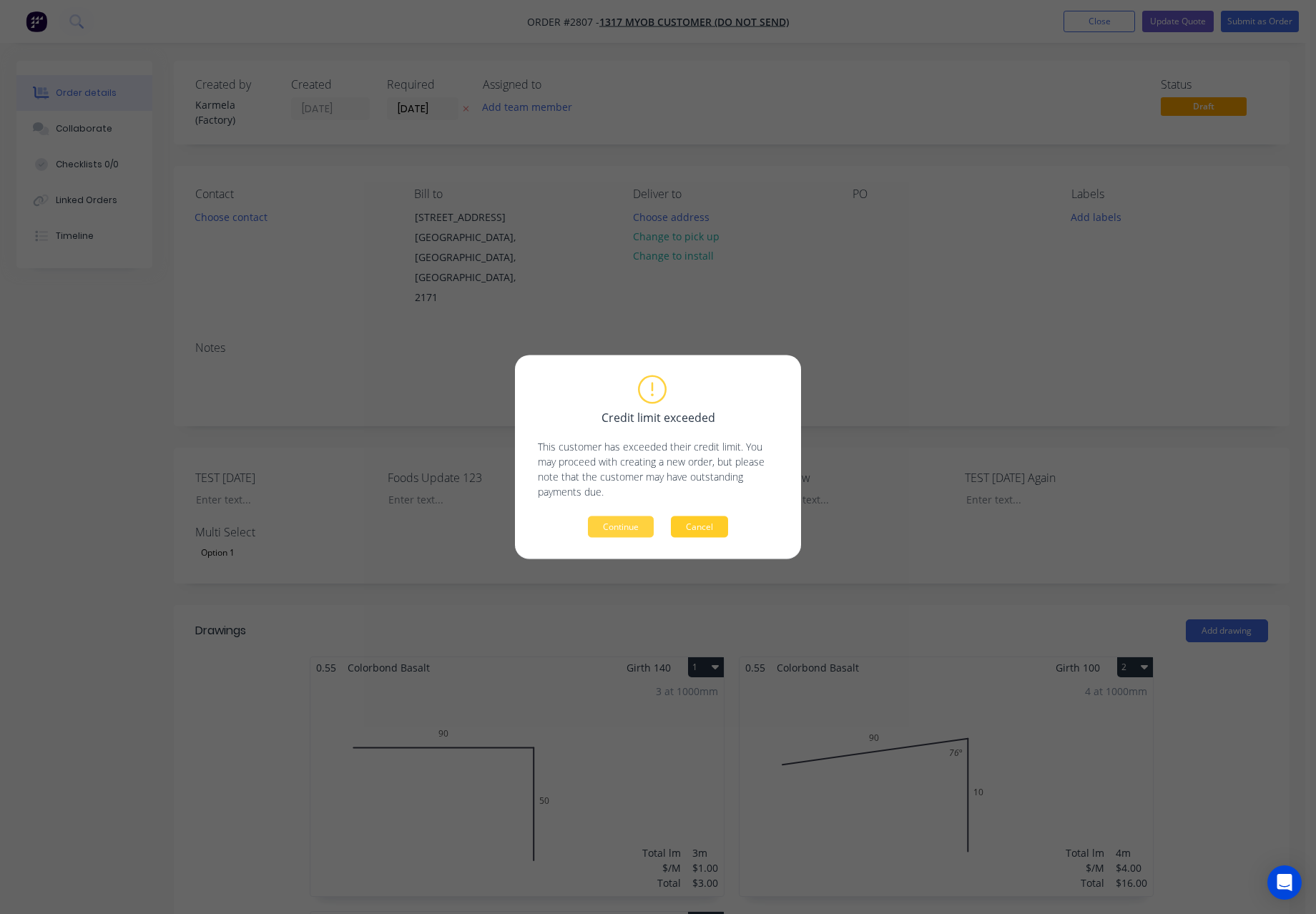
click at [708, 521] on button "Cancel" at bounding box center [700, 527] width 57 height 21
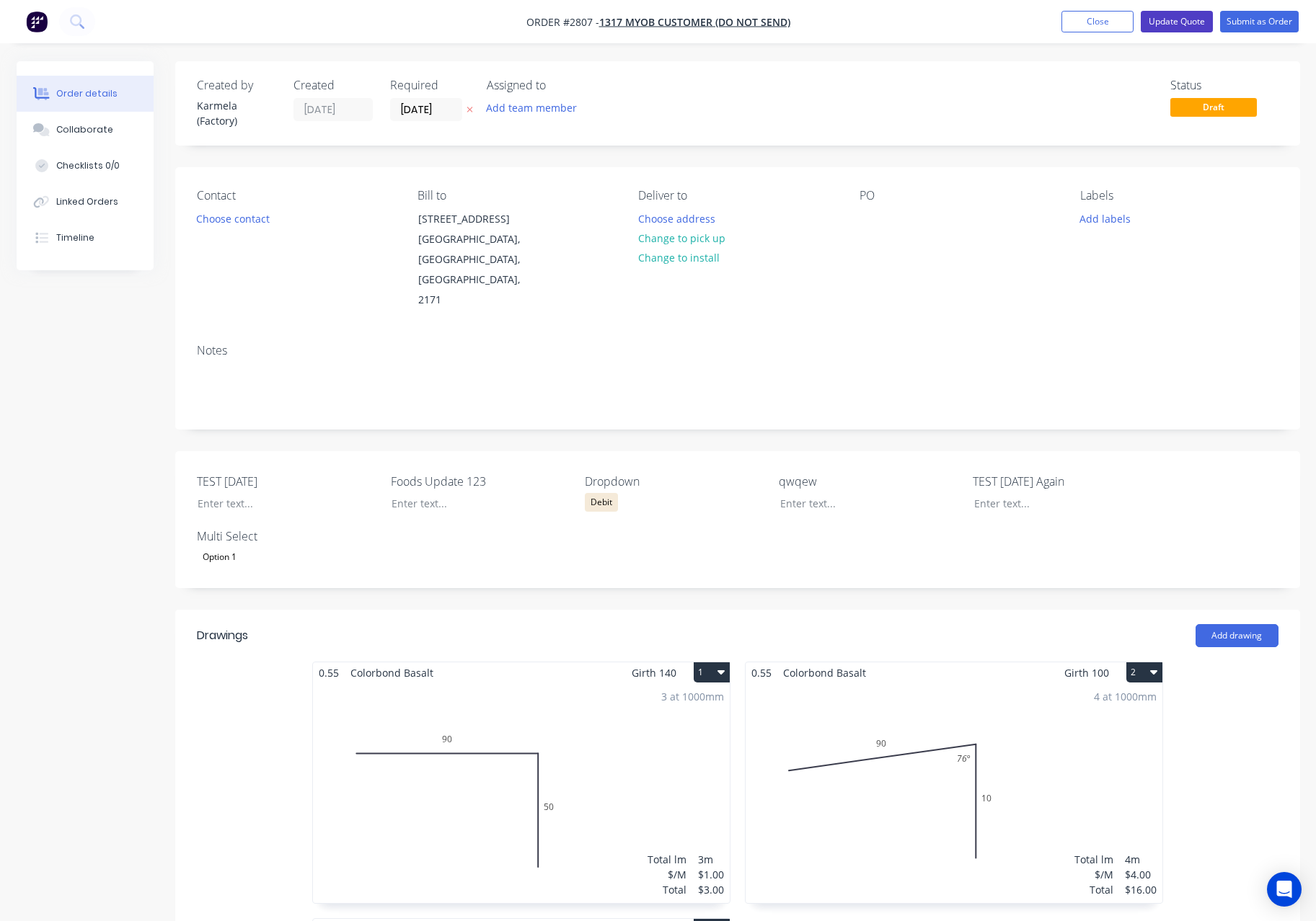
click at [1186, 20] on button "Update Quote" at bounding box center [1176, 22] width 72 height 22
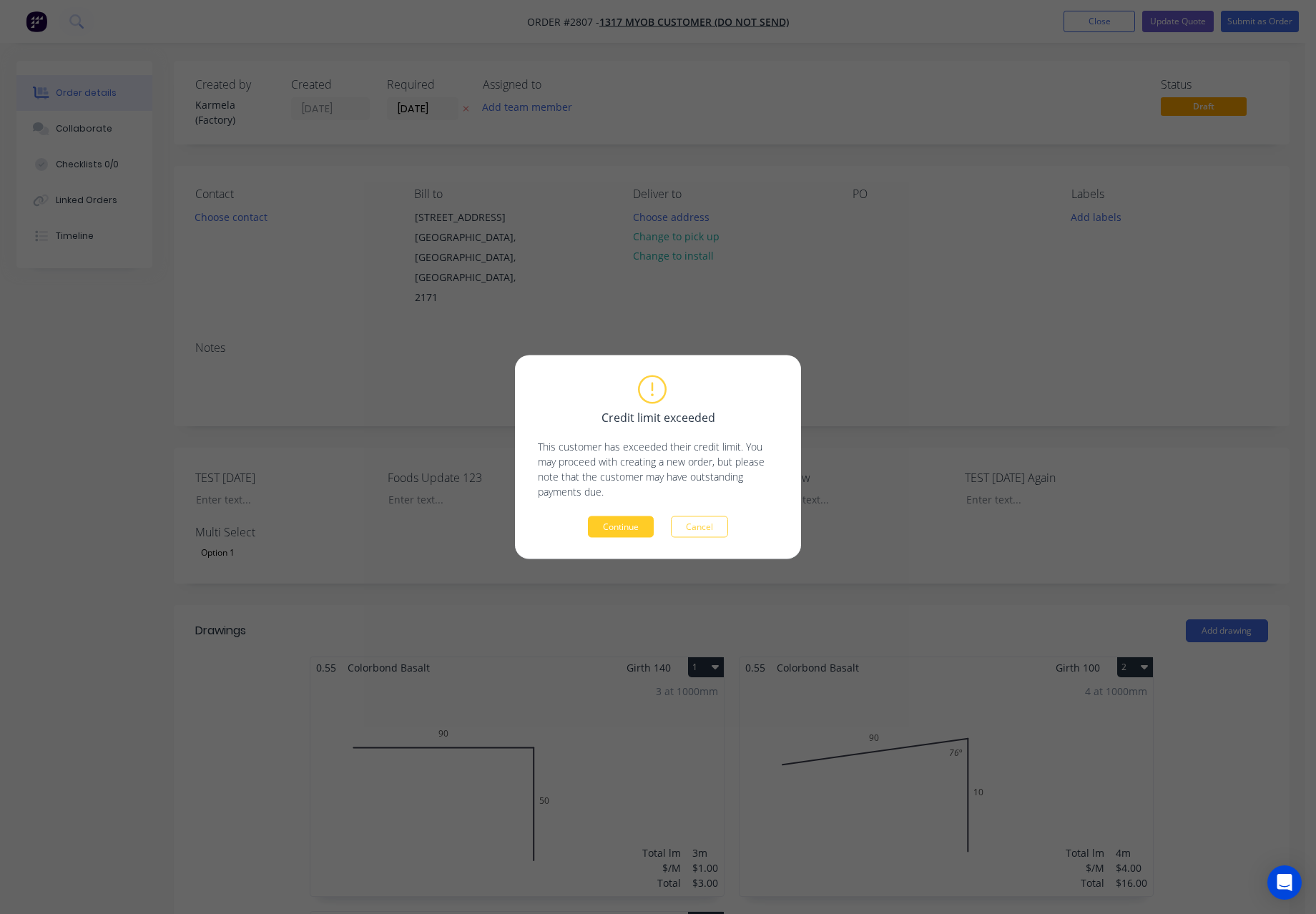
click at [624, 524] on button "Continue" at bounding box center [621, 527] width 66 height 21
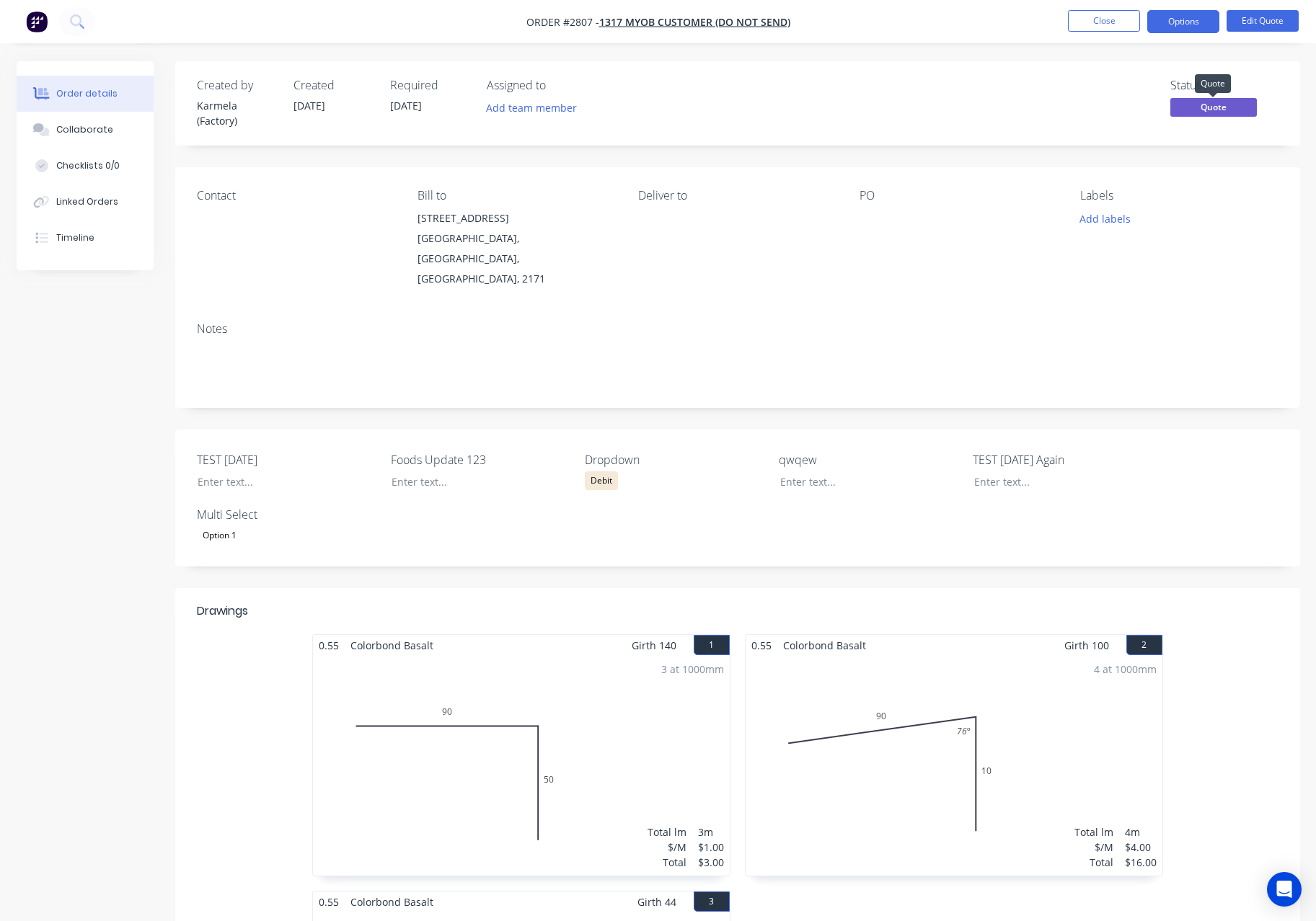
click at [1210, 98] on span "Quote" at bounding box center [1213, 107] width 86 height 18
click at [1106, 19] on button "Close" at bounding box center [1103, 21] width 72 height 22
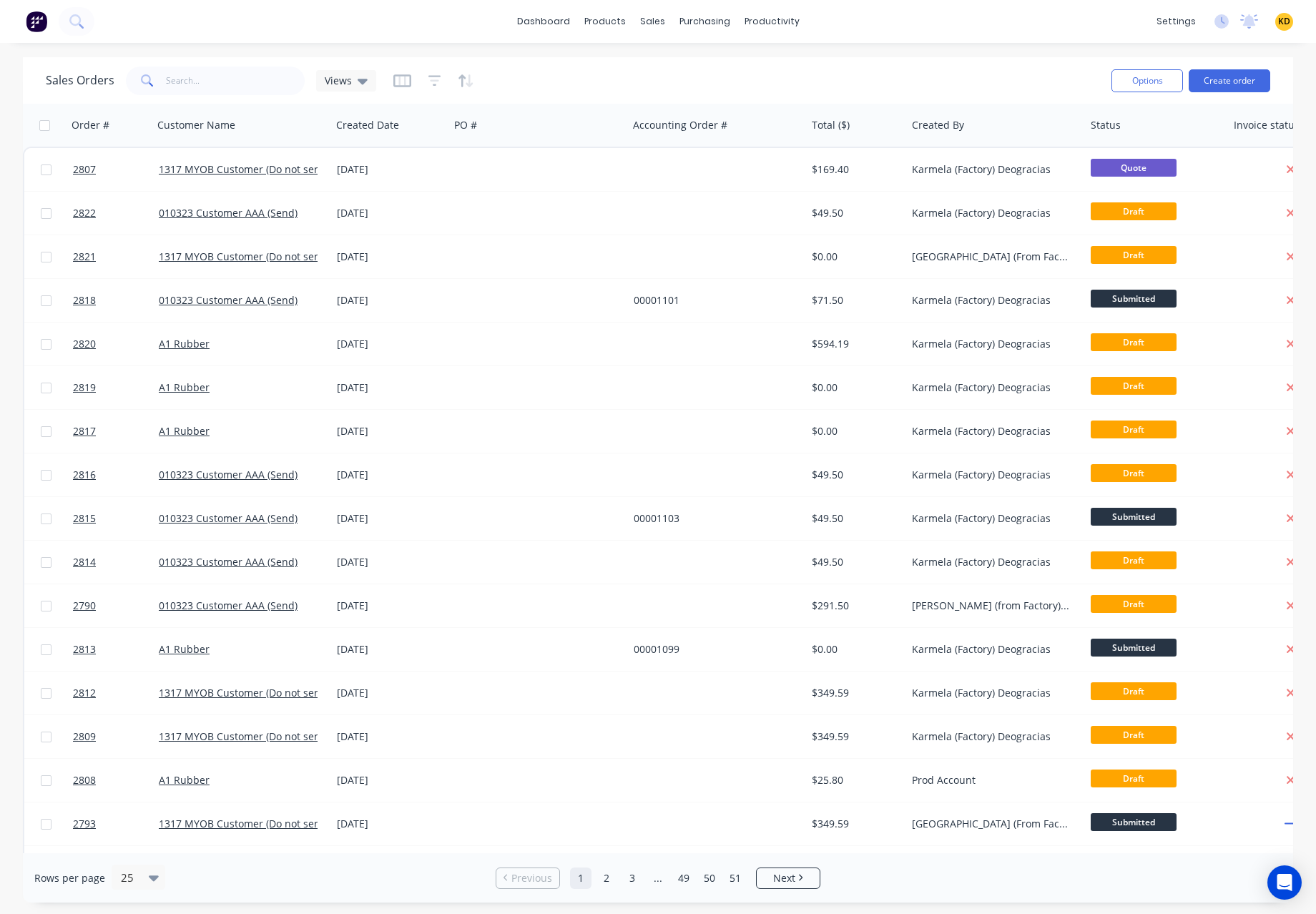
click at [963, 59] on div "Sales Orders Views Options Create order" at bounding box center [658, 80] width 1270 height 46
